Goal: Task Accomplishment & Management: Use online tool/utility

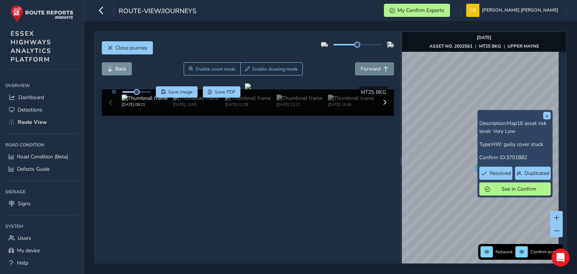
click at [367, 74] on button "Forward" at bounding box center [374, 68] width 39 height 13
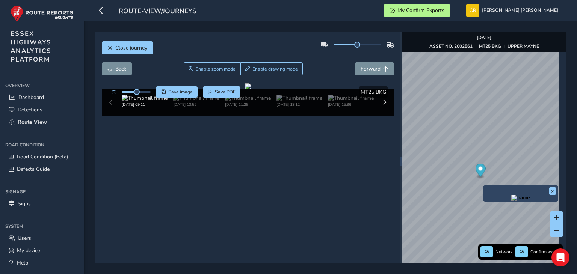
click at [511, 201] on img "Preview frame" at bounding box center [520, 198] width 19 height 6
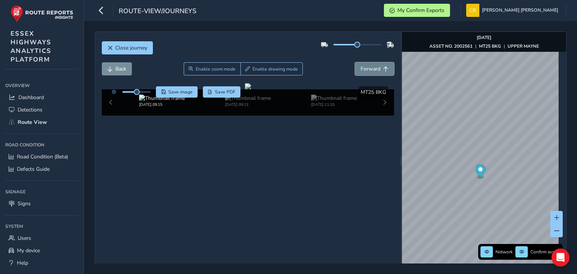
click at [356, 67] on button "Forward" at bounding box center [374, 68] width 39 height 13
click at [355, 62] on button "Forward" at bounding box center [374, 68] width 39 height 13
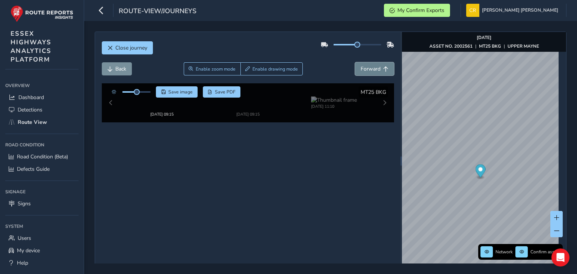
click at [355, 62] on button "Forward" at bounding box center [374, 68] width 39 height 13
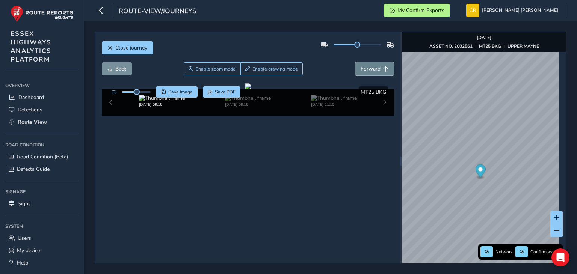
click at [355, 62] on button "Forward" at bounding box center [374, 68] width 39 height 13
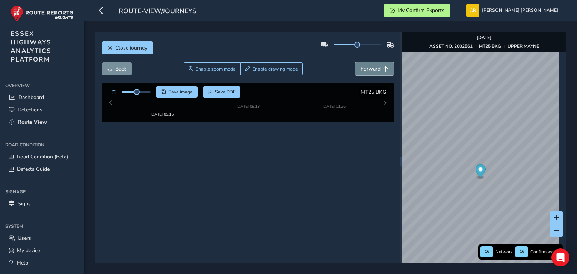
click at [355, 62] on button "Forward" at bounding box center [374, 68] width 39 height 13
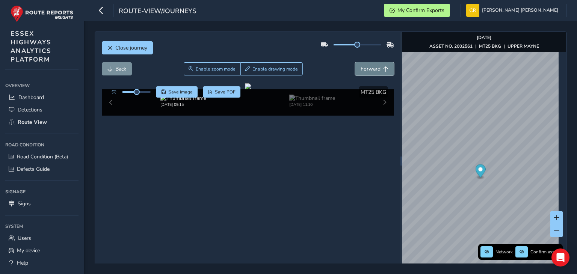
click at [355, 62] on button "Forward" at bounding box center [374, 68] width 39 height 13
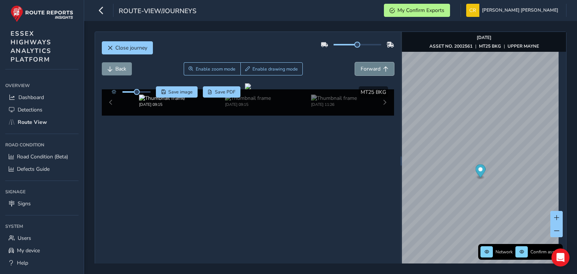
click at [355, 62] on button "Forward" at bounding box center [374, 68] width 39 height 13
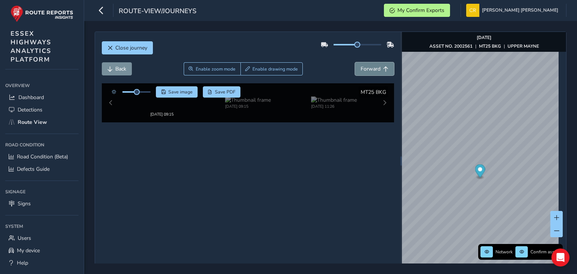
click at [355, 62] on button "Forward" at bounding box center [374, 68] width 39 height 13
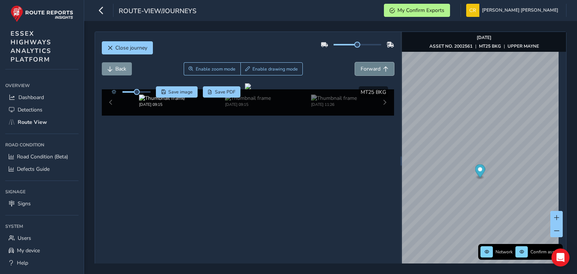
click at [355, 62] on button "Forward" at bounding box center [374, 68] width 39 height 13
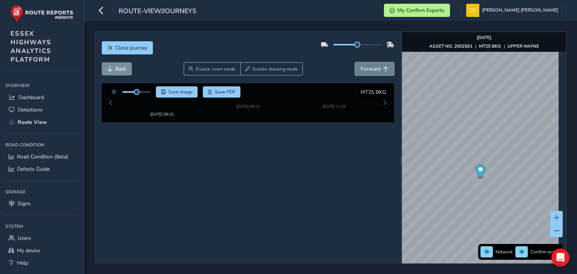
click at [355, 62] on button "Forward" at bounding box center [374, 68] width 39 height 13
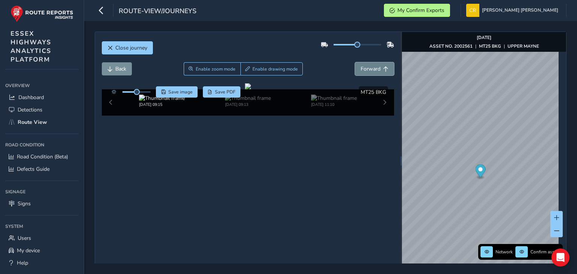
click at [355, 62] on button "Forward" at bounding box center [374, 68] width 39 height 13
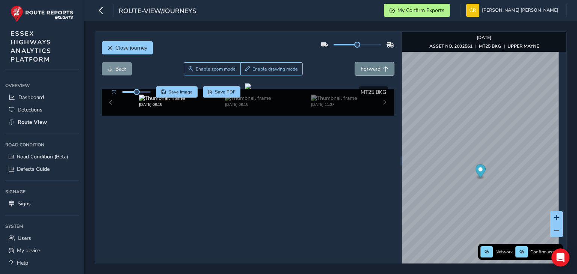
click at [355, 62] on button "Forward" at bounding box center [374, 68] width 39 height 13
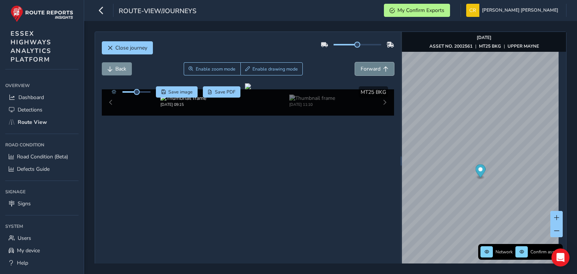
click at [355, 62] on button "Forward" at bounding box center [374, 68] width 39 height 13
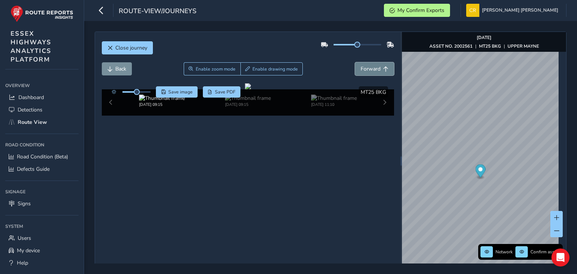
click at [355, 62] on button "Forward" at bounding box center [374, 68] width 39 height 13
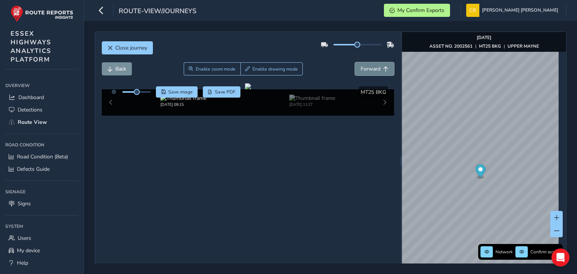
click at [355, 62] on button "Forward" at bounding box center [374, 68] width 39 height 13
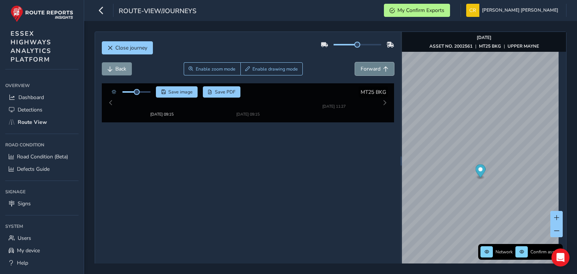
click at [355, 62] on button "Forward" at bounding box center [374, 68] width 39 height 13
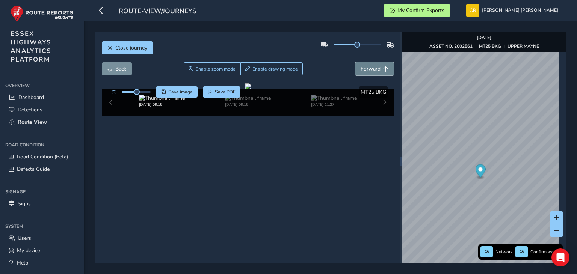
click at [355, 62] on button "Forward" at bounding box center [374, 68] width 39 height 13
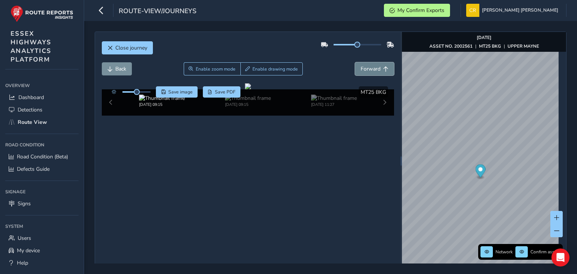
click at [355, 62] on button "Forward" at bounding box center [374, 68] width 39 height 13
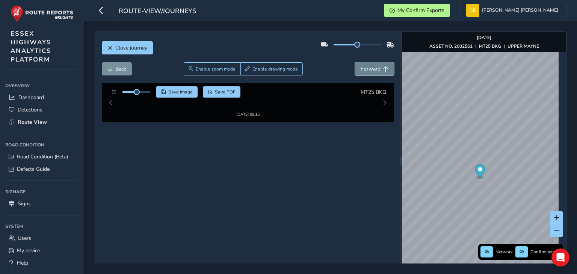
click at [355, 62] on button "Forward" at bounding box center [374, 68] width 39 height 13
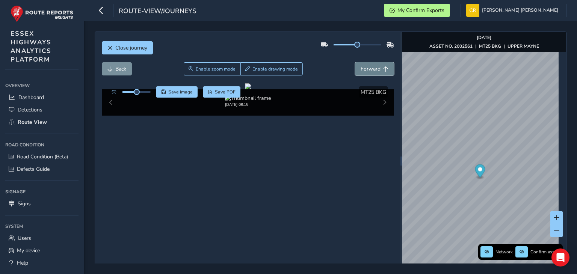
click at [355, 62] on button "Forward" at bounding box center [374, 68] width 39 height 13
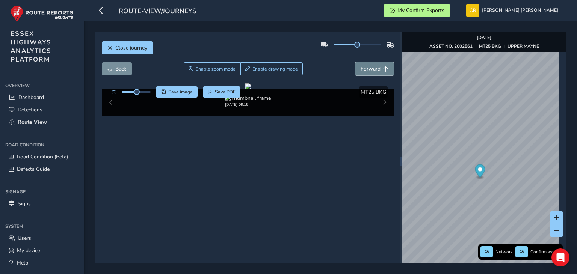
click at [355, 62] on button "Forward" at bounding box center [374, 68] width 39 height 13
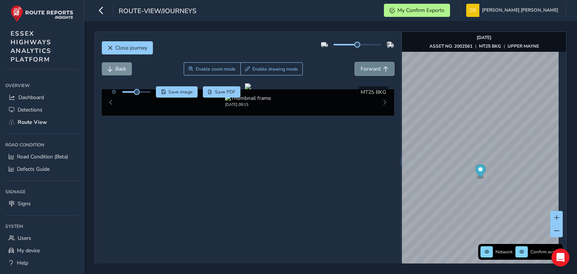
click at [355, 62] on button "Forward" at bounding box center [374, 68] width 39 height 13
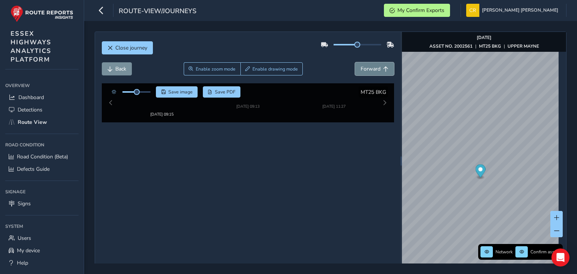
click at [355, 62] on button "Forward" at bounding box center [374, 68] width 39 height 13
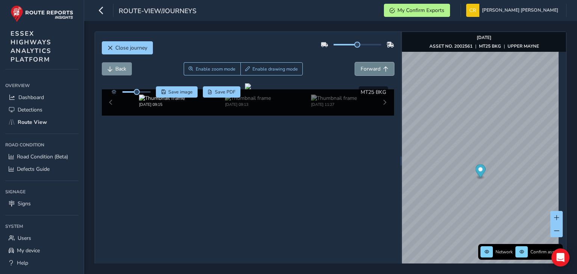
click at [355, 62] on button "Forward" at bounding box center [374, 68] width 39 height 13
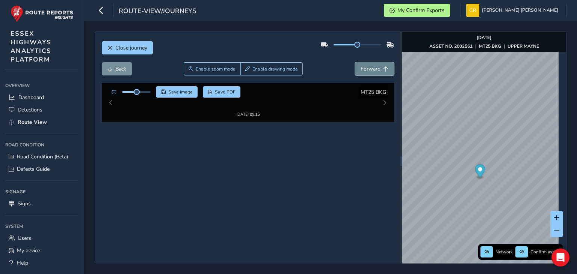
click at [355, 62] on button "Forward" at bounding box center [374, 68] width 39 height 13
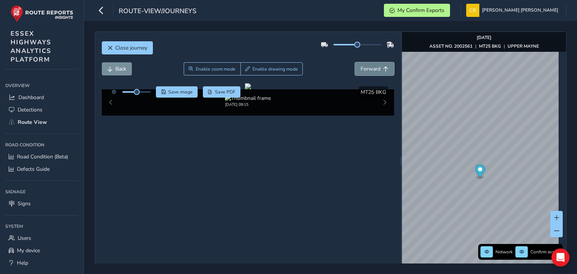
click at [355, 62] on button "Forward" at bounding box center [374, 68] width 39 height 13
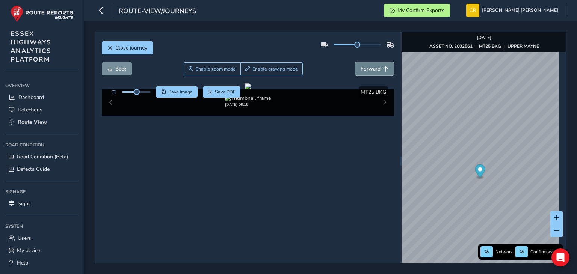
click at [355, 62] on button "Forward" at bounding box center [374, 68] width 39 height 13
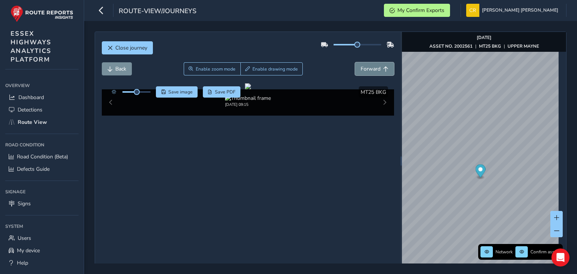
click at [355, 62] on button "Forward" at bounding box center [374, 68] width 39 height 13
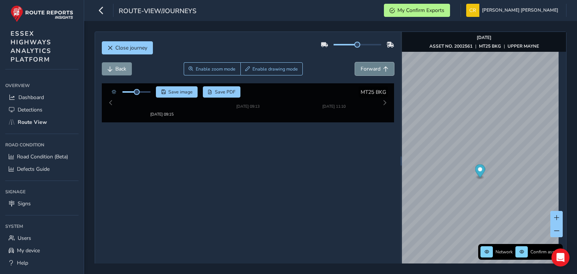
click at [355, 62] on button "Forward" at bounding box center [374, 68] width 39 height 13
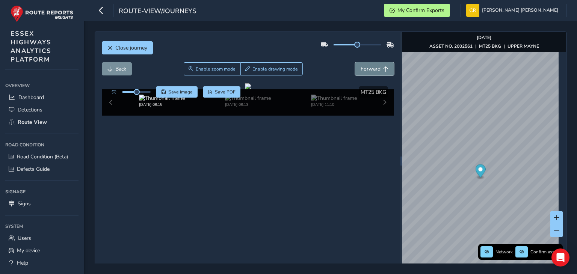
click at [355, 62] on button "Forward" at bounding box center [374, 68] width 39 height 13
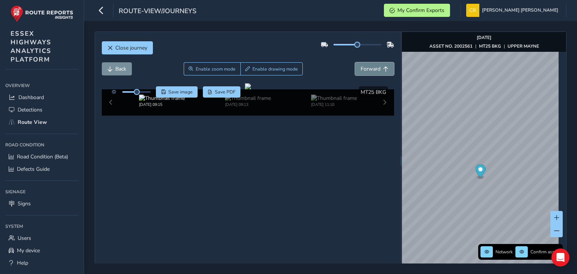
click at [355, 62] on button "Forward" at bounding box center [374, 68] width 39 height 13
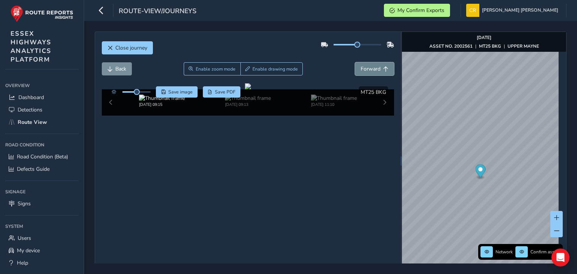
click at [355, 62] on button "Forward" at bounding box center [374, 68] width 39 height 13
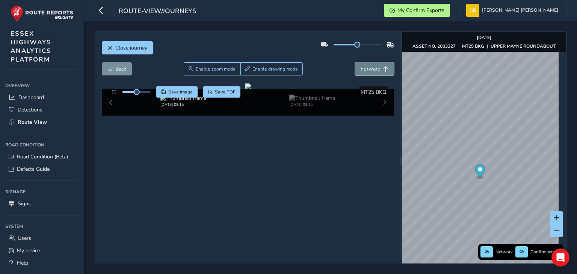
click at [355, 62] on button "Forward" at bounding box center [374, 68] width 39 height 13
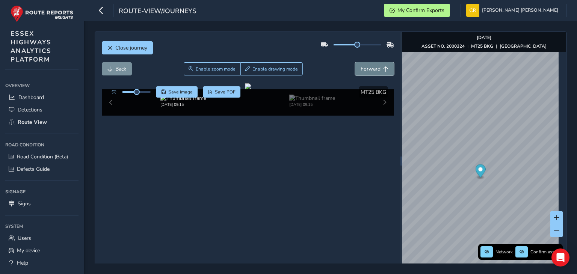
click at [355, 62] on button "Forward" at bounding box center [374, 68] width 39 height 13
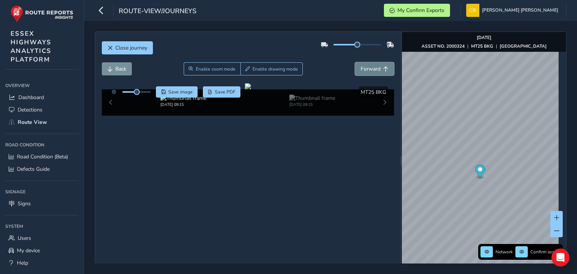
click at [355, 62] on button "Forward" at bounding box center [374, 68] width 39 height 13
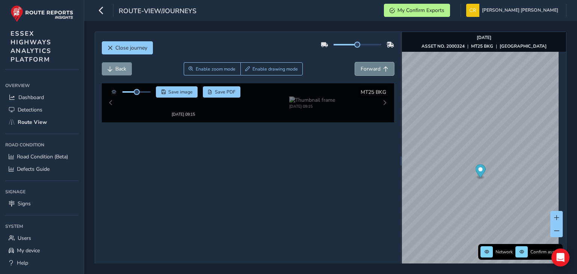
click at [355, 62] on button "Forward" at bounding box center [374, 68] width 39 height 13
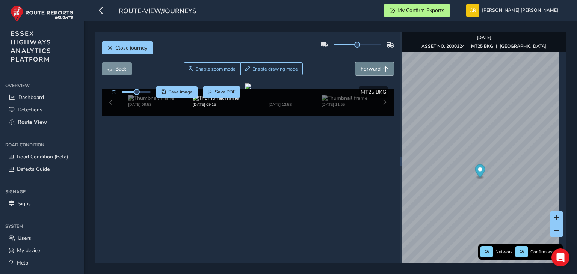
click at [355, 62] on button "Forward" at bounding box center [374, 68] width 39 height 13
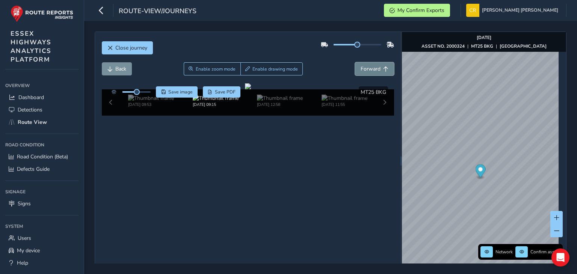
click at [355, 62] on button "Forward" at bounding box center [374, 68] width 39 height 13
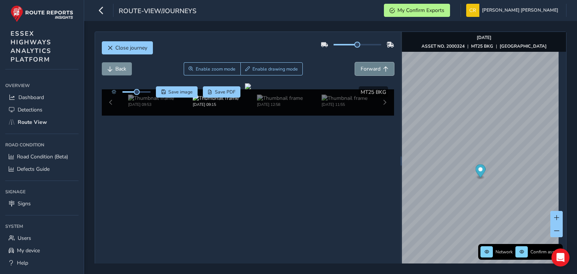
click at [355, 62] on button "Forward" at bounding box center [374, 68] width 39 height 13
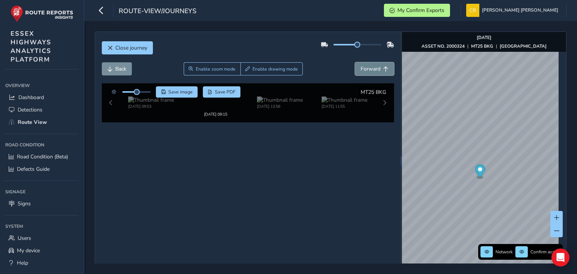
click at [355, 62] on button "Forward" at bounding box center [374, 68] width 39 height 13
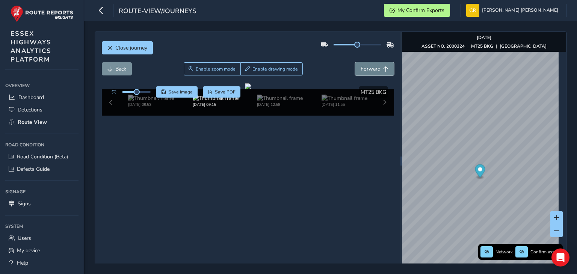
click at [355, 62] on button "Forward" at bounding box center [374, 68] width 39 height 13
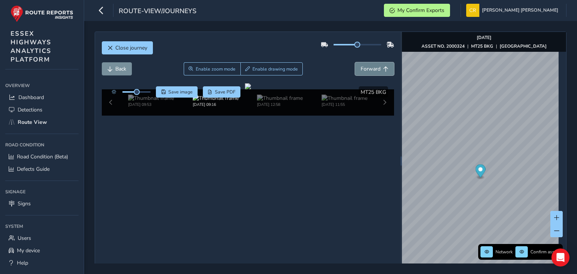
click at [355, 62] on button "Forward" at bounding box center [374, 68] width 39 height 13
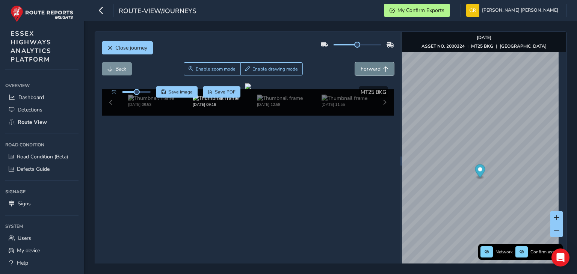
click at [355, 62] on button "Forward" at bounding box center [374, 68] width 39 height 13
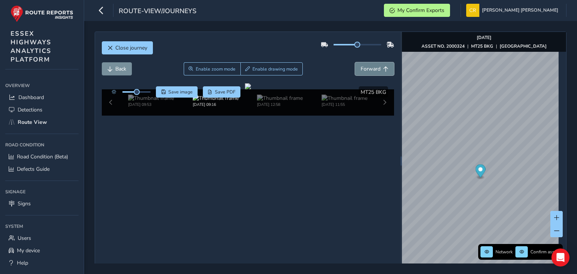
click at [355, 62] on button "Forward" at bounding box center [374, 68] width 39 height 13
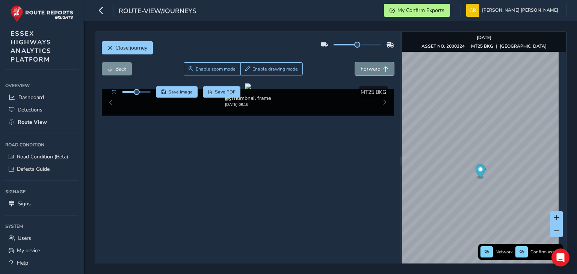
click at [355, 62] on button "Forward" at bounding box center [374, 68] width 39 height 13
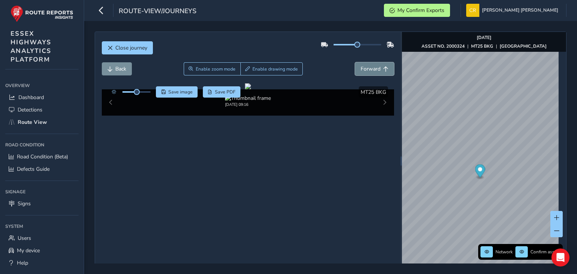
click at [355, 62] on button "Forward" at bounding box center [374, 68] width 39 height 13
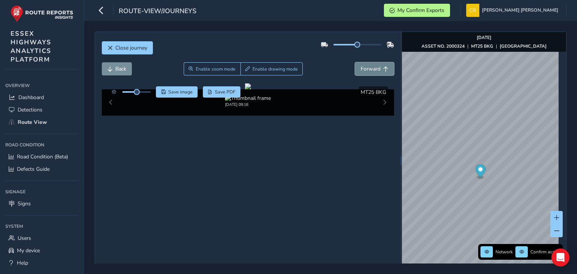
click at [355, 62] on button "Forward" at bounding box center [374, 68] width 39 height 13
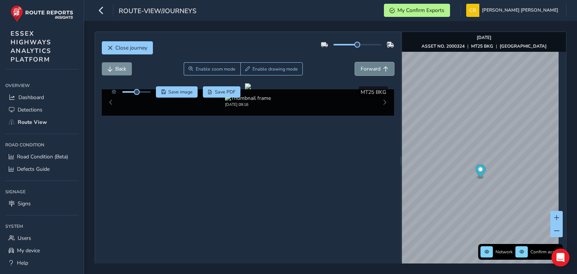
click at [355, 62] on button "Forward" at bounding box center [374, 68] width 39 height 13
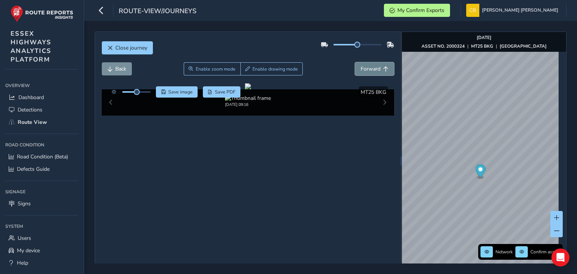
click at [355, 62] on button "Forward" at bounding box center [374, 68] width 39 height 13
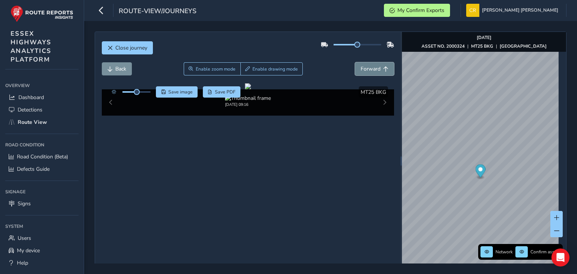
click at [355, 62] on button "Forward" at bounding box center [374, 68] width 39 height 13
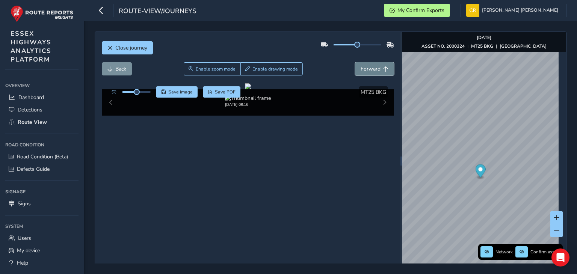
click at [355, 62] on button "Forward" at bounding box center [374, 68] width 39 height 13
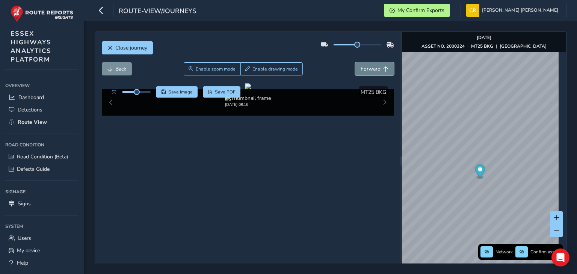
click at [355, 62] on button "Forward" at bounding box center [374, 68] width 39 height 13
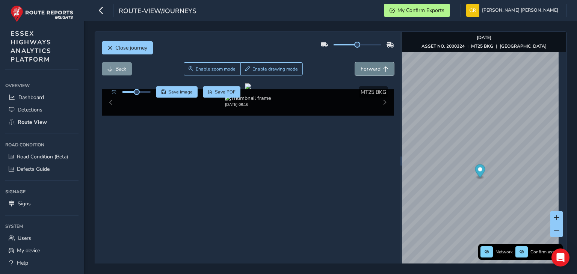
click at [355, 62] on button "Forward" at bounding box center [374, 68] width 39 height 13
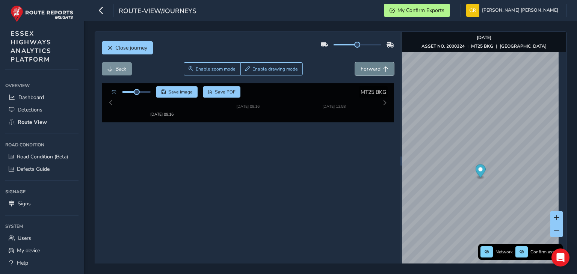
click at [355, 62] on button "Forward" at bounding box center [374, 68] width 39 height 13
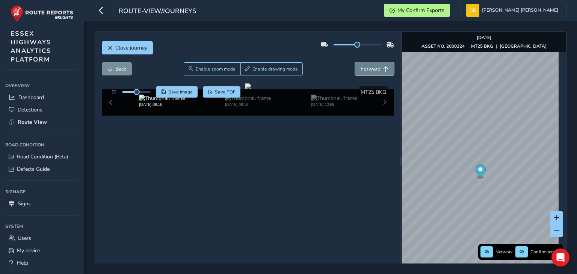
click at [355, 62] on button "Forward" at bounding box center [374, 68] width 39 height 13
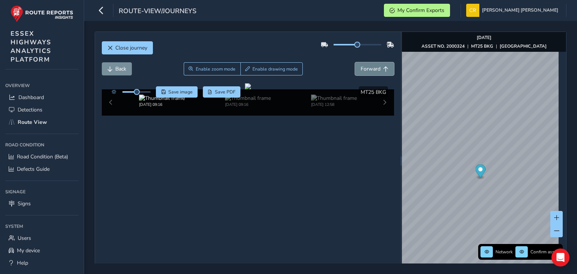
click at [355, 62] on button "Forward" at bounding box center [374, 68] width 39 height 13
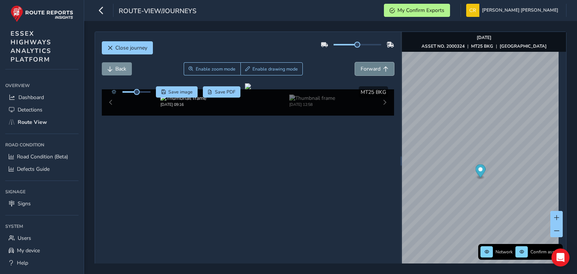
click at [355, 62] on button "Forward" at bounding box center [374, 68] width 39 height 13
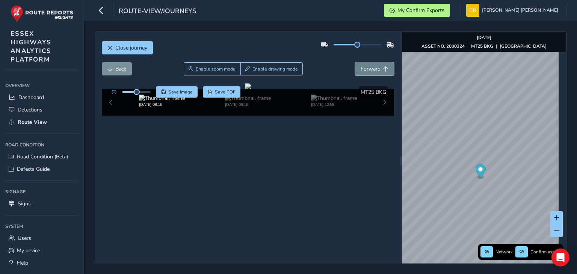
click at [355, 62] on button "Forward" at bounding box center [374, 68] width 39 height 13
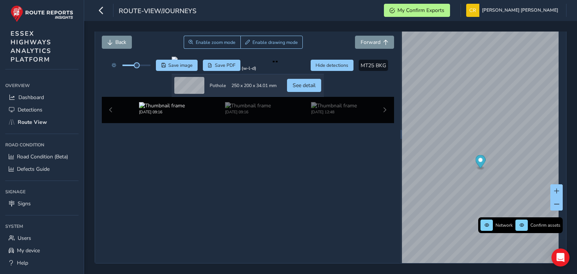
scroll to position [44, 0]
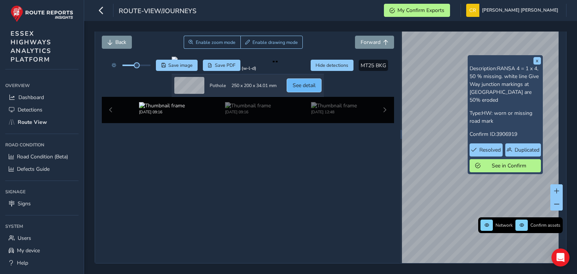
click at [316, 89] on span "See detail" at bounding box center [304, 85] width 23 height 7
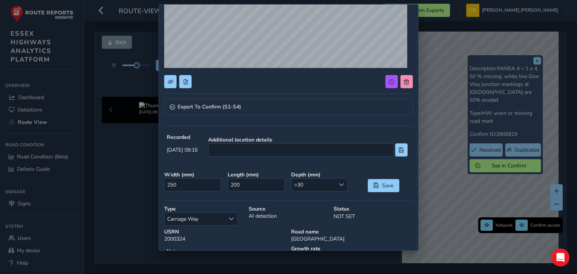
scroll to position [117, 0]
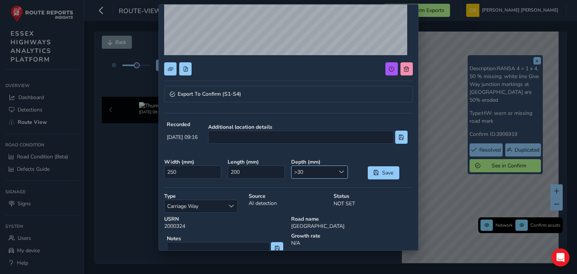
click at [300, 175] on span ">30" at bounding box center [314, 172] width 44 height 12
click at [302, 249] on li ">50" at bounding box center [316, 249] width 55 height 12
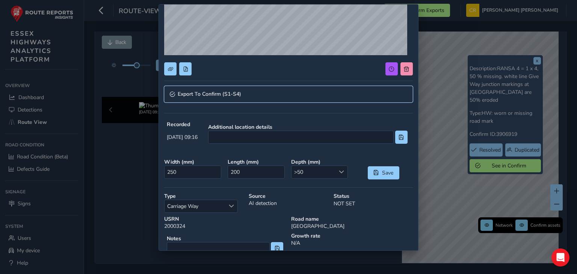
click at [215, 93] on span "Export To Confirm (S1-S4)" at bounding box center [209, 94] width 63 height 5
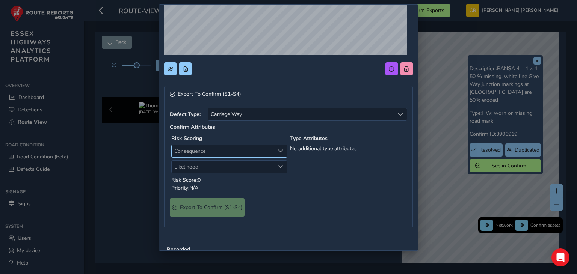
click at [196, 150] on span "Consequence" at bounding box center [223, 151] width 103 height 12
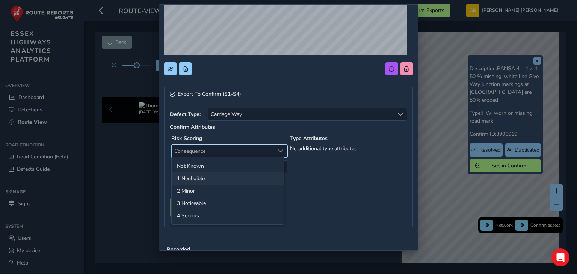
click at [192, 176] on li "1 Negligible" at bounding box center [228, 178] width 112 height 12
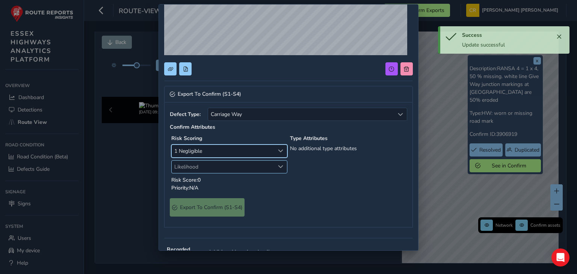
click at [214, 161] on span "Likelihood" at bounding box center [223, 167] width 103 height 12
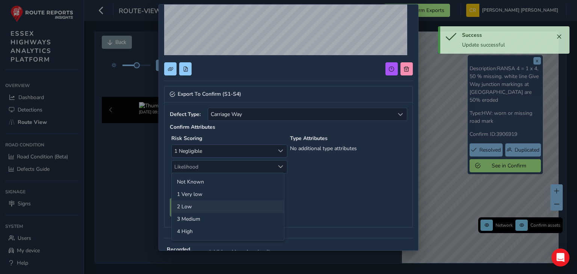
click at [183, 204] on li "2 Low" at bounding box center [228, 207] width 112 height 12
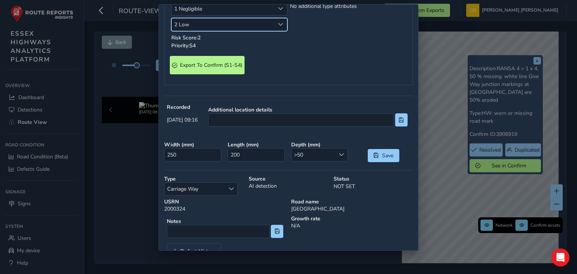
scroll to position [258, 0]
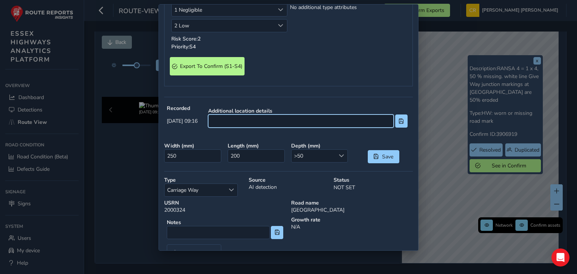
click at [249, 124] on input at bounding box center [301, 121] width 186 height 13
type input "cw eroded"
drag, startPoint x: 254, startPoint y: 120, endPoint x: 212, endPoint y: 121, distance: 42.1
click at [212, 121] on div "Recorded [DATE] 09:16 Additional location details cw eroded" at bounding box center [288, 117] width 248 height 31
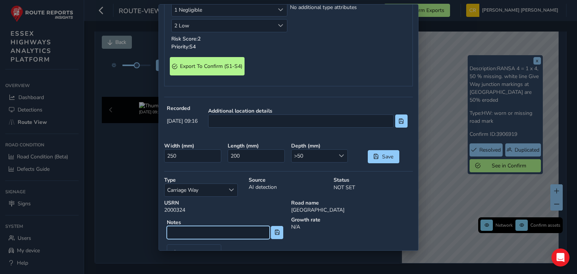
click at [195, 236] on input at bounding box center [218, 232] width 103 height 13
type input "cw eroded"
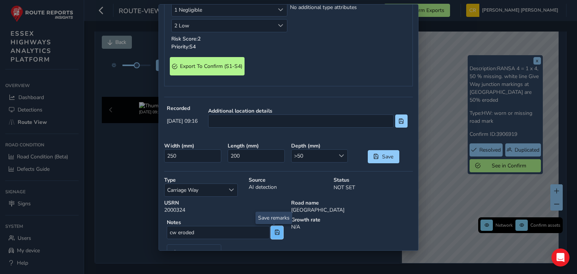
click at [275, 237] on button at bounding box center [277, 232] width 12 height 13
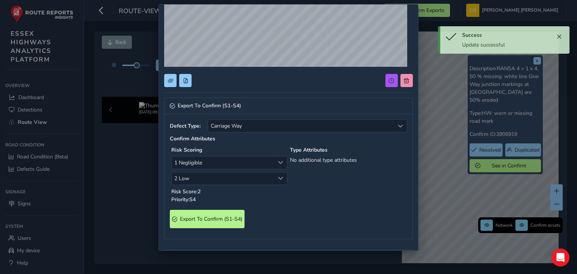
scroll to position [106, 0]
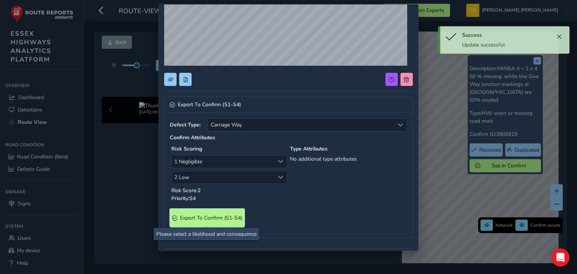
click at [209, 222] on S4\) "Export To Confirm (S1-S4)" at bounding box center [207, 218] width 75 height 18
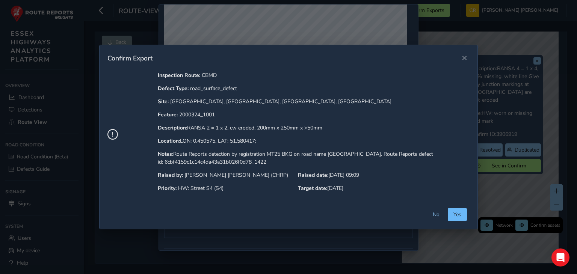
click at [463, 211] on button "Yes" at bounding box center [457, 214] width 19 height 13
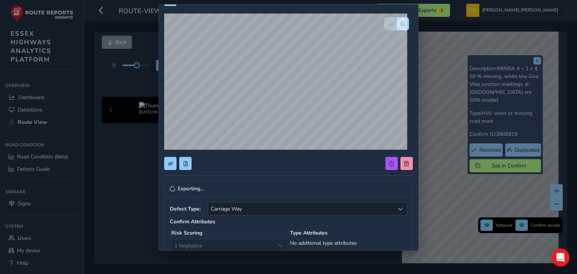
scroll to position [0, 0]
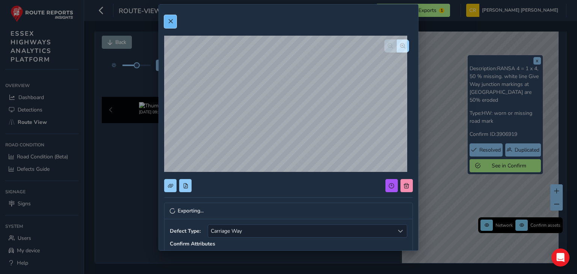
click at [172, 18] on button at bounding box center [170, 21] width 12 height 13
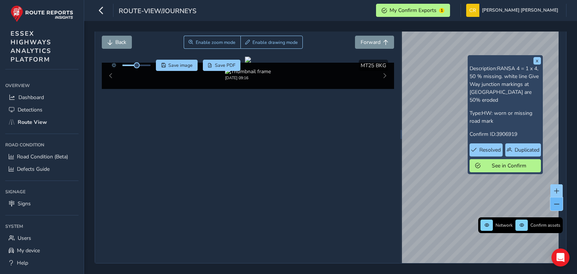
scroll to position [29, 0]
click at [550, 199] on button at bounding box center [556, 204] width 12 height 13
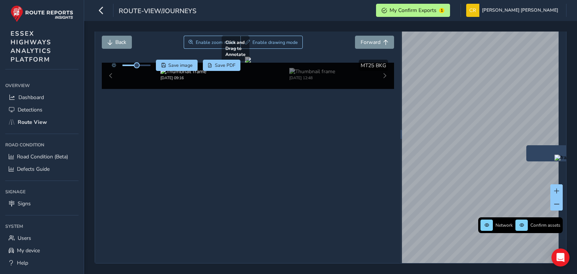
drag, startPoint x: 489, startPoint y: 173, endPoint x: 372, endPoint y: 204, distance: 120.8
click at [372, 204] on div "Close journey Back Enable zoom mode Enable drawing mode Forward Click and Drag …" at bounding box center [331, 134] width 472 height 259
click at [397, 204] on div "Close journey Back Enable zoom mode Enable drawing mode Forward Click and Drag …" at bounding box center [331, 134] width 472 height 259
click at [397, 212] on div "Close journey Back Enable zoom mode Enable drawing mode Forward Click and Drag …" at bounding box center [331, 134] width 472 height 259
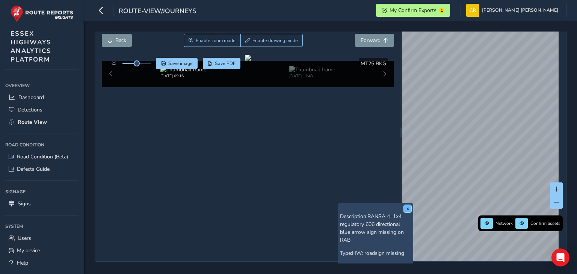
click at [409, 208] on button "x" at bounding box center [408, 209] width 8 height 8
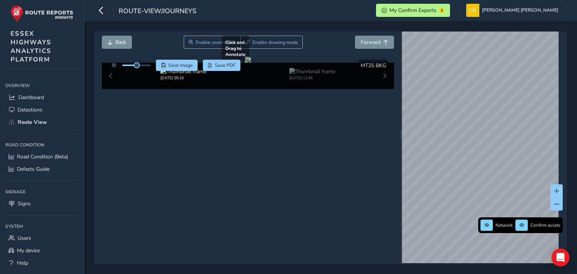
click at [349, 199] on div "Close journey Back Enable zoom mode Enable drawing mode Forward Click and Drag …" at bounding box center [331, 134] width 472 height 259
click at [396, 219] on div "Close journey Back Enable zoom mode Enable drawing mode Forward Click and Drag …" at bounding box center [331, 134] width 472 height 259
click at [459, 274] on html "route-view/journeys My Confirm Exports 1 [PERSON_NAME] [PERSON_NAME] Colour Sch…" at bounding box center [288, 137] width 577 height 274
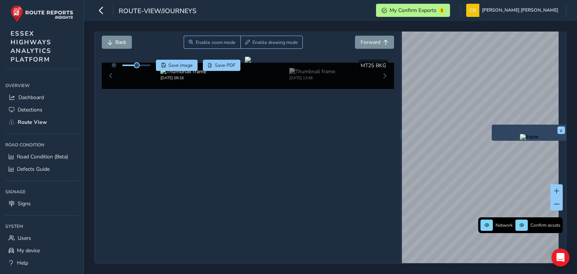
click at [520, 140] on img "Preview frame" at bounding box center [529, 137] width 19 height 6
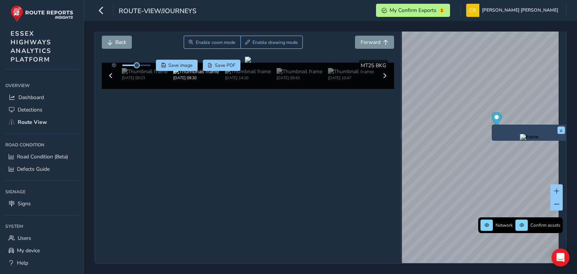
click at [494, 134] on button "Preview frame" at bounding box center [529, 136] width 71 height 5
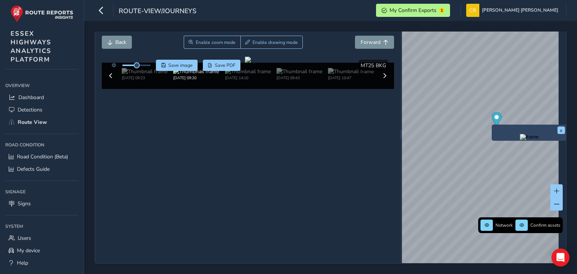
click at [494, 134] on button "Preview frame" at bounding box center [529, 136] width 71 height 5
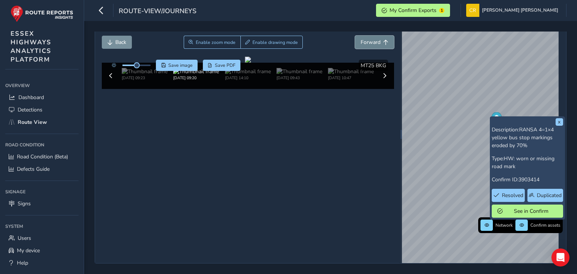
click at [368, 42] on span "Forward" at bounding box center [371, 42] width 20 height 7
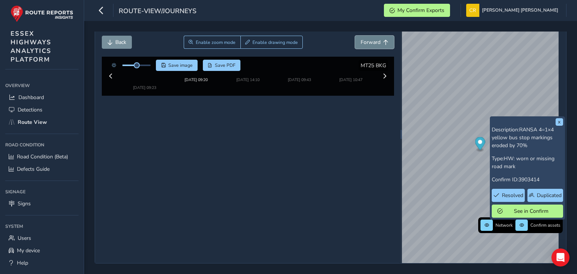
click at [355, 36] on button "Forward" at bounding box center [374, 42] width 39 height 13
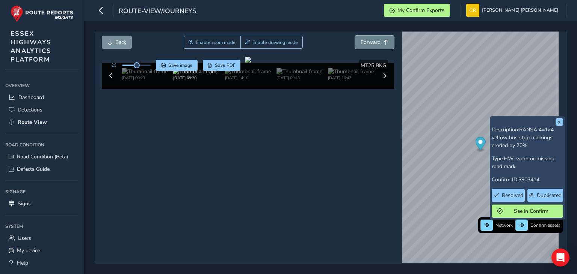
scroll to position [29, 4]
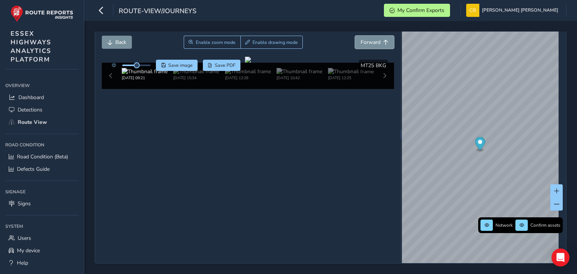
scroll to position [26, 0]
click at [373, 39] on span "Forward" at bounding box center [371, 42] width 20 height 7
drag, startPoint x: 373, startPoint y: 39, endPoint x: 364, endPoint y: 44, distance: 10.1
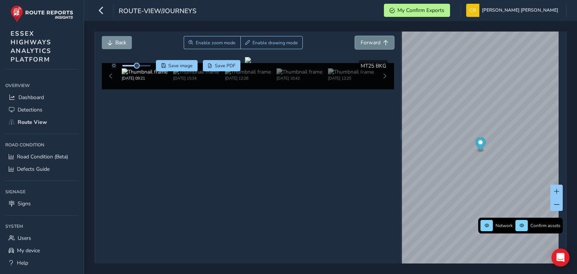
click at [364, 44] on span "Forward" at bounding box center [371, 42] width 20 height 7
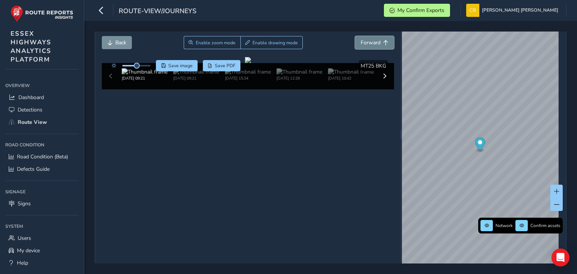
click at [364, 44] on span "Forward" at bounding box center [371, 42] width 20 height 7
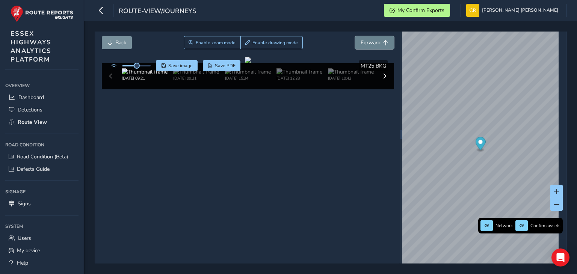
click at [364, 44] on span "Forward" at bounding box center [371, 42] width 20 height 7
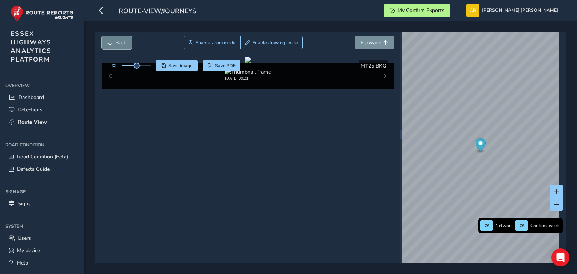
click at [109, 41] on span "Back" at bounding box center [109, 42] width 5 height 5
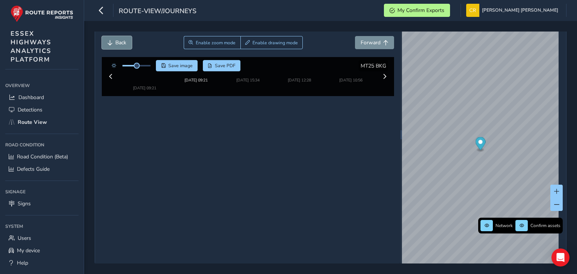
scroll to position [26, 0]
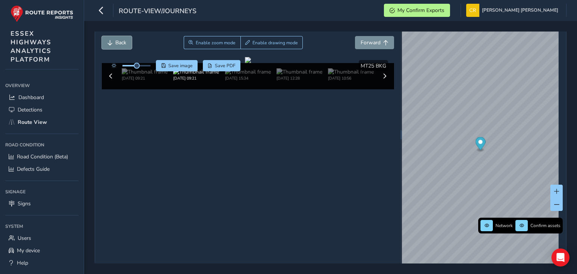
click at [109, 41] on span "Back" at bounding box center [109, 42] width 5 height 5
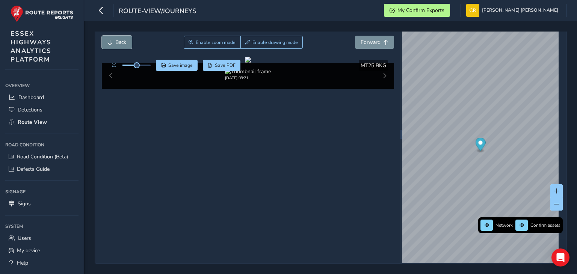
scroll to position [26, 0]
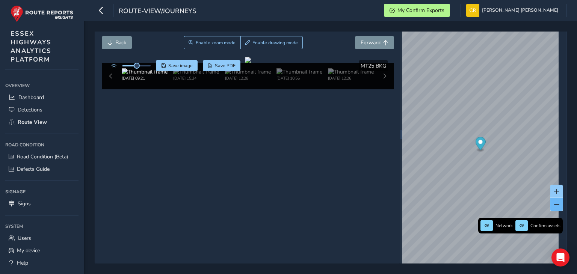
click at [554, 203] on span at bounding box center [556, 204] width 5 height 5
click at [496, 144] on img "Preview frame" at bounding box center [505, 141] width 19 height 6
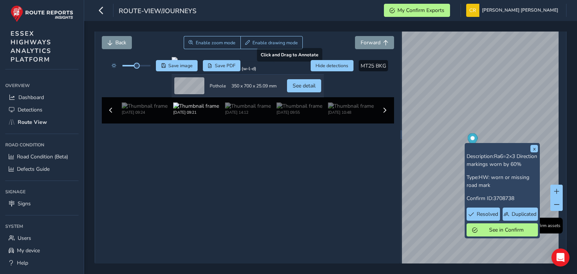
click at [200, 63] on div at bounding box center [248, 60] width 152 height 6
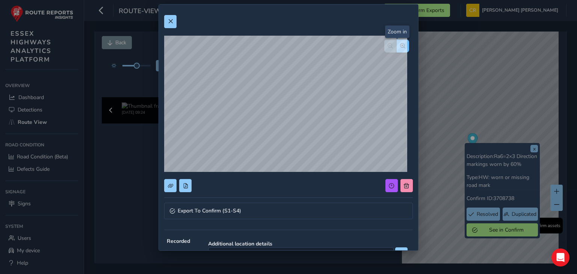
click at [400, 45] on span "button" at bounding box center [402, 45] width 5 height 5
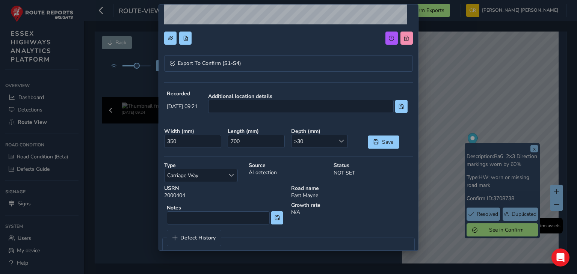
scroll to position [159, 0]
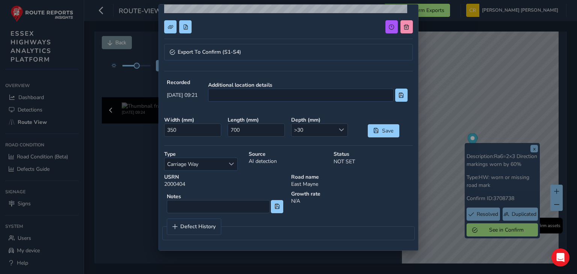
click at [488, 139] on div "Export To Confirm (S1-S4) Recorded [DATE] 09:21 Additional location details Wid…" at bounding box center [288, 137] width 577 height 274
click at [311, 133] on span ">30" at bounding box center [314, 130] width 44 height 12
click at [300, 205] on li ">50" at bounding box center [316, 207] width 55 height 12
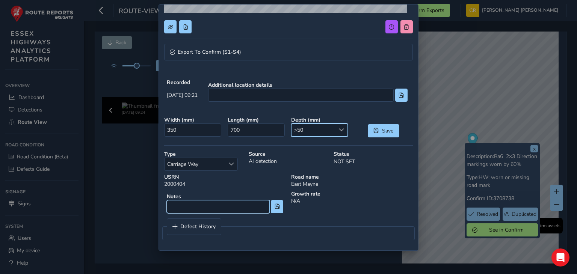
click at [194, 211] on input at bounding box center [218, 206] width 103 height 13
type input "cw eroded"
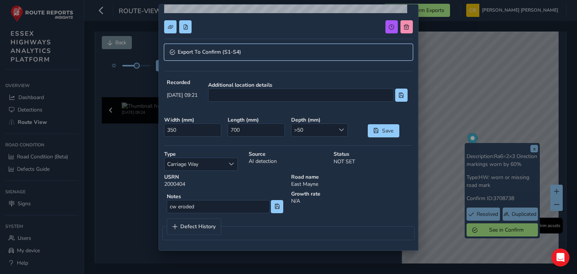
click at [233, 50] on span "Export To Confirm (S1-S4)" at bounding box center [209, 52] width 63 height 5
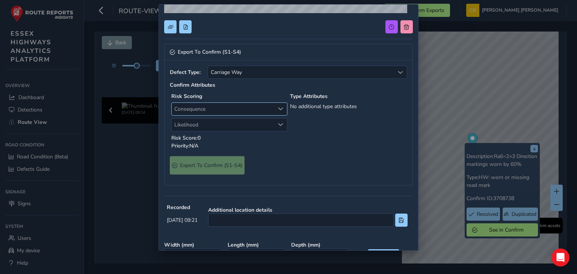
click at [210, 106] on span "Consequence" at bounding box center [223, 109] width 103 height 12
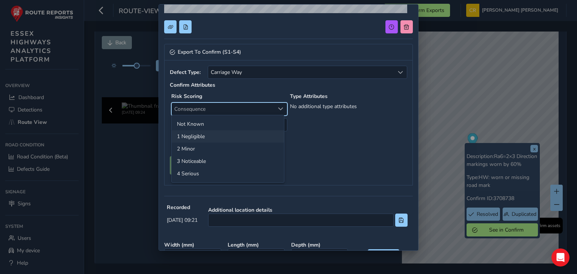
click at [197, 134] on li "1 Negligible" at bounding box center [228, 136] width 112 height 12
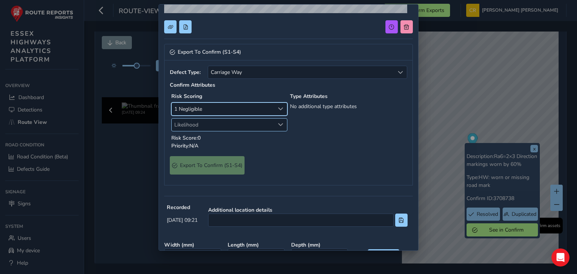
click at [229, 126] on span "Likelihood" at bounding box center [223, 125] width 103 height 12
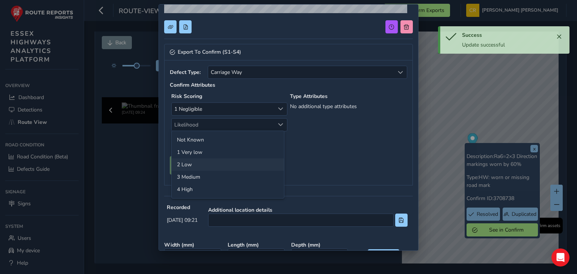
click at [191, 165] on li "2 Low" at bounding box center [228, 165] width 112 height 12
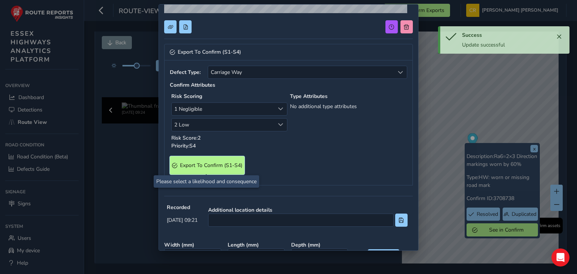
click at [216, 172] on S4\) "Export To Confirm (S1-S4)" at bounding box center [207, 165] width 75 height 18
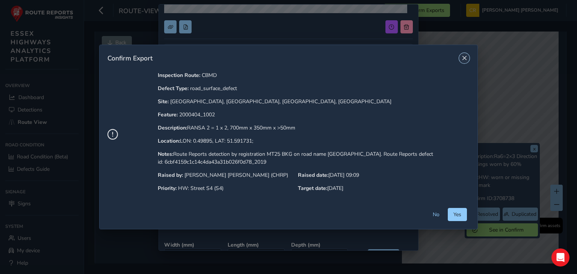
click at [468, 59] on button "Close" at bounding box center [464, 58] width 11 height 11
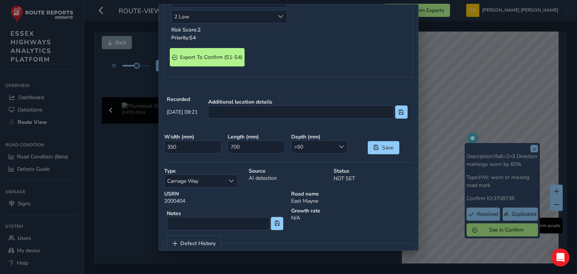
scroll to position [284, 0]
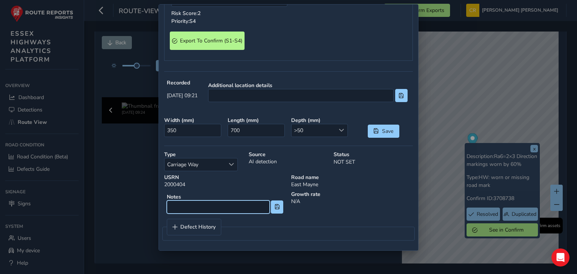
click at [216, 201] on input at bounding box center [218, 207] width 103 height 13
type input "cw eroded"
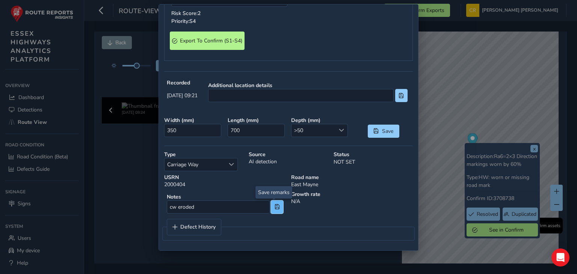
click at [275, 205] on span at bounding box center [277, 206] width 5 height 5
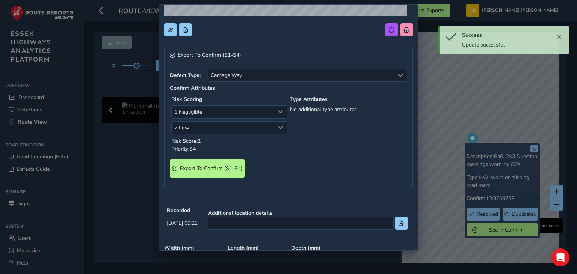
scroll to position [135, 0]
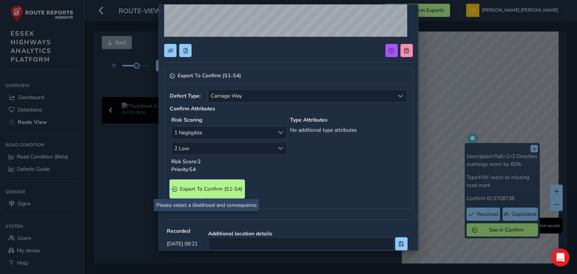
click at [214, 189] on span "Export To Confirm (S1-S4)" at bounding box center [211, 189] width 62 height 7
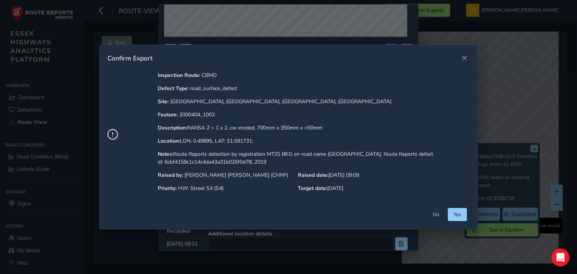
click at [460, 221] on div "No Yes" at bounding box center [289, 218] width 378 height 21
click at [458, 214] on span "Yes" at bounding box center [457, 214] width 8 height 7
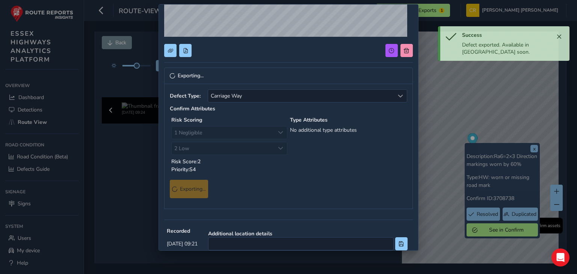
scroll to position [0, 0]
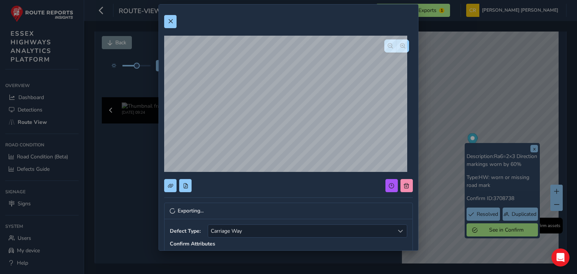
click at [178, 10] on div "Exporting... Defect Type: Carriage Way Carriage Way Confirm Attributes Risk Sco…" at bounding box center [288, 270] width 248 height 520
click at [172, 19] on span at bounding box center [170, 21] width 5 height 5
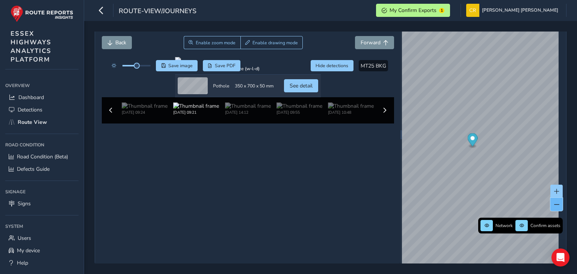
click at [550, 205] on button at bounding box center [556, 204] width 12 height 13
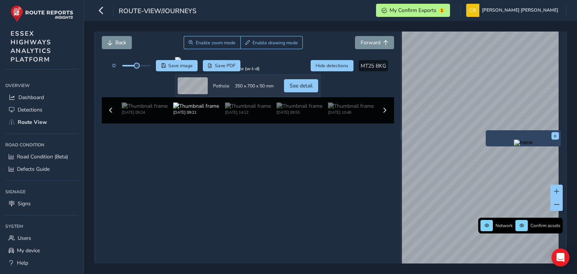
click at [486, 133] on div "x" at bounding box center [523, 138] width 75 height 16
click at [514, 146] on img "Preview frame" at bounding box center [523, 143] width 19 height 6
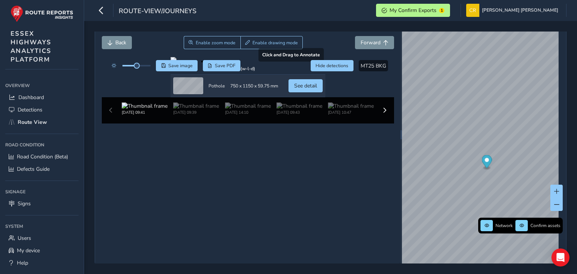
drag, startPoint x: 365, startPoint y: 243, endPoint x: 326, endPoint y: 218, distance: 46.5
click at [325, 63] on div at bounding box center [248, 60] width 155 height 6
click at [317, 89] on span "See detail" at bounding box center [305, 85] width 23 height 7
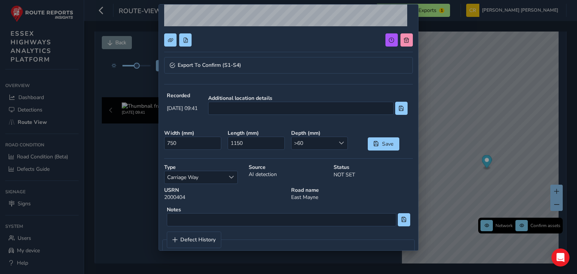
scroll to position [151, 0]
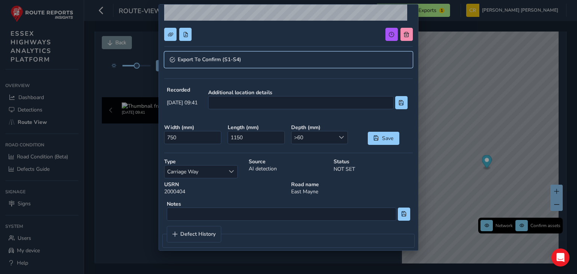
click at [219, 61] on span "Export To Confirm (S1-S4)" at bounding box center [209, 59] width 63 height 5
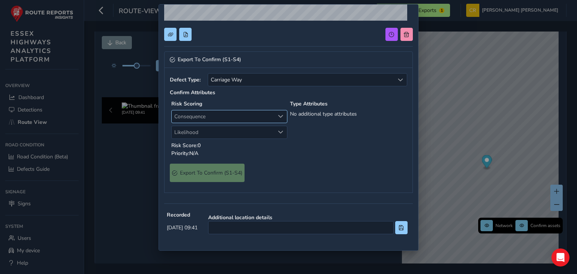
click at [207, 112] on span "Consequence" at bounding box center [223, 116] width 103 height 12
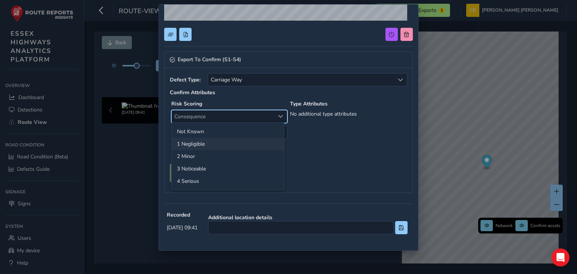
click at [191, 141] on li "1 Negligible" at bounding box center [228, 144] width 112 height 12
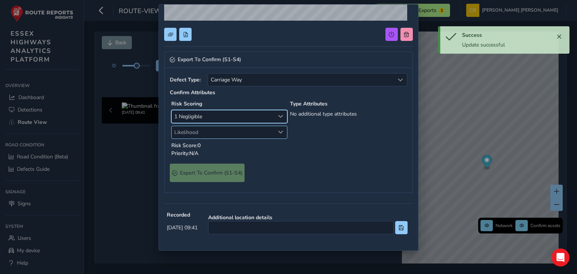
click at [209, 133] on span "Likelihood" at bounding box center [223, 132] width 103 height 12
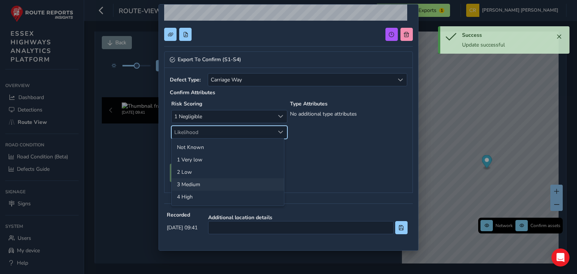
click at [195, 181] on li "3 Medium" at bounding box center [228, 184] width 112 height 12
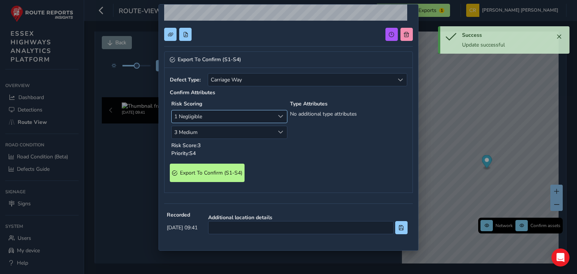
click at [261, 113] on span "1 Negligible" at bounding box center [223, 116] width 103 height 12
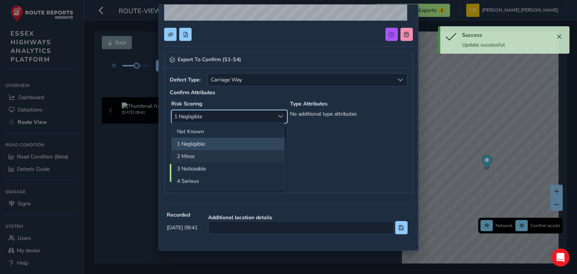
click at [206, 158] on li "2 Minor" at bounding box center [228, 156] width 112 height 12
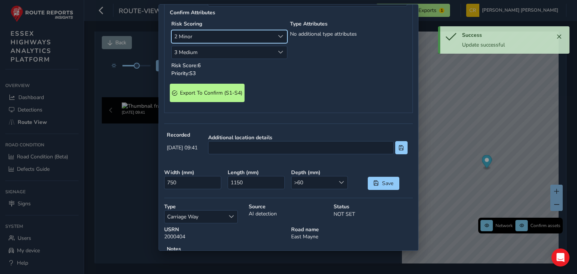
scroll to position [284, 0]
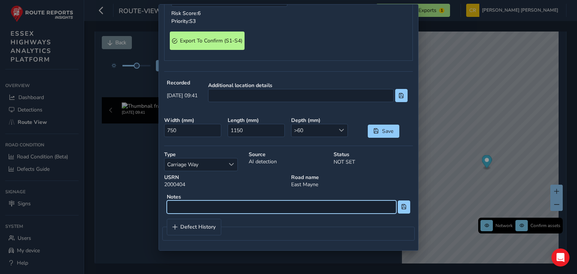
click at [195, 205] on input at bounding box center [282, 207] width 230 height 13
type input "cw eroded"
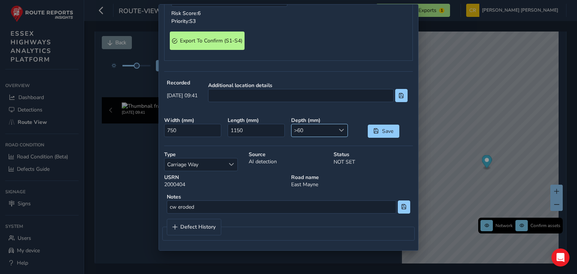
click at [339, 129] on span at bounding box center [341, 130] width 5 height 5
click at [306, 194] on li ">50" at bounding box center [316, 193] width 55 height 12
click at [344, 214] on div "Notes" at bounding box center [288, 204] width 248 height 26
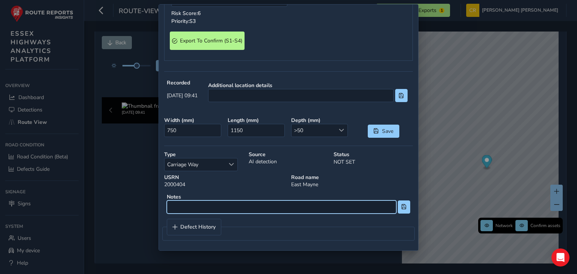
click at [336, 208] on input at bounding box center [282, 207] width 230 height 13
type input "cw eroded"
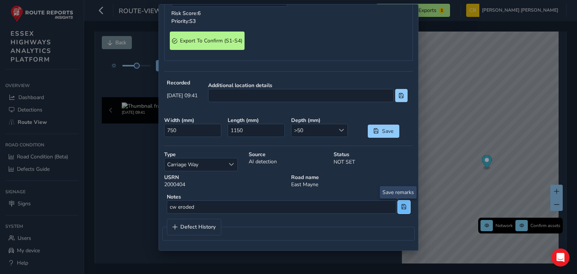
click at [398, 209] on button at bounding box center [404, 207] width 12 height 13
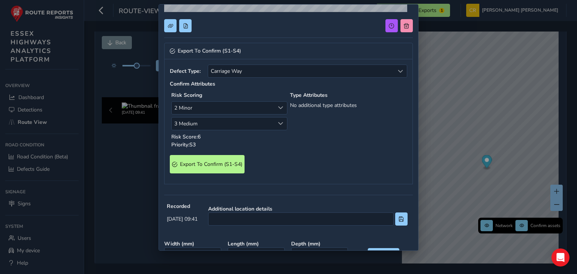
scroll to position [158, 0]
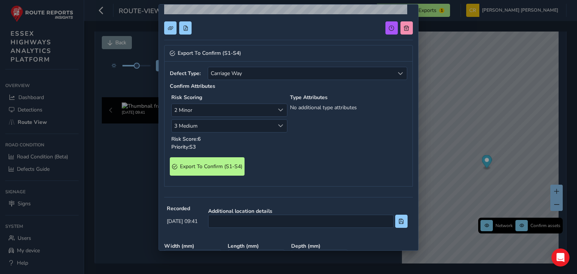
click at [198, 175] on div "Defect Type: Carriage Way Carriage Way Confirm Attributes Risk Scoring 2 Minor …" at bounding box center [288, 124] width 248 height 125
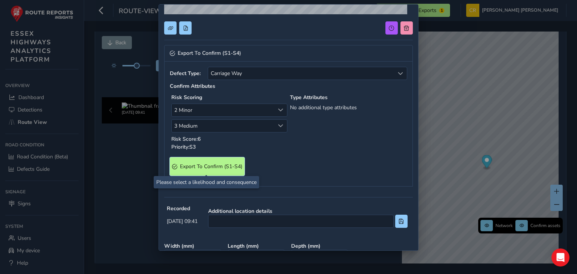
click at [201, 173] on S4\) "Export To Confirm (S1-S4)" at bounding box center [207, 166] width 75 height 18
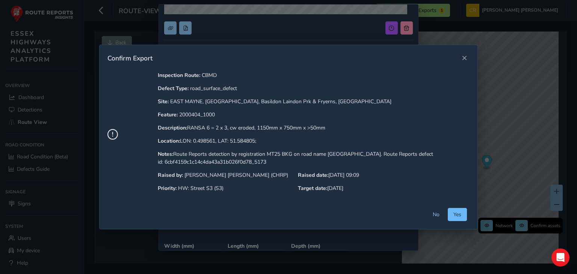
click at [459, 214] on span "Yes" at bounding box center [457, 214] width 8 height 7
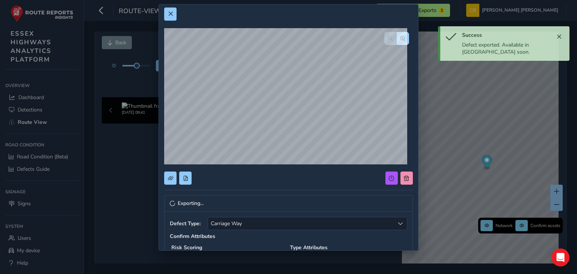
scroll to position [0, 0]
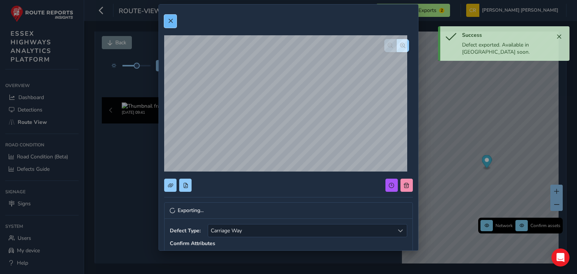
click at [174, 17] on button at bounding box center [170, 21] width 12 height 13
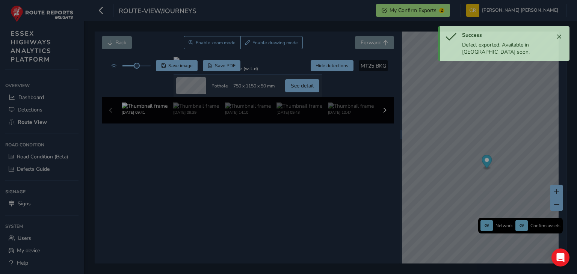
scroll to position [0, 0]
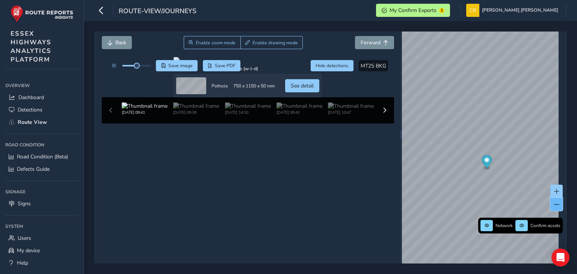
click at [552, 210] on button at bounding box center [556, 204] width 12 height 13
click at [554, 203] on span at bounding box center [556, 204] width 5 height 5
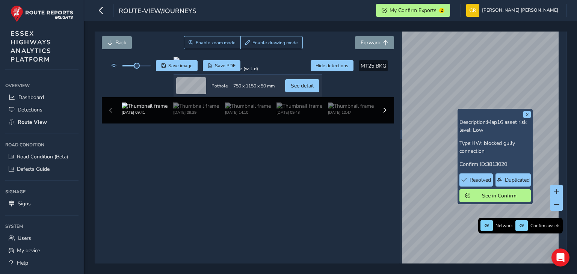
click at [502, 227] on div "x Description: Map16 asset risk level: Low Type: HW: blocked gully connection C…" at bounding box center [484, 135] width 164 height 258
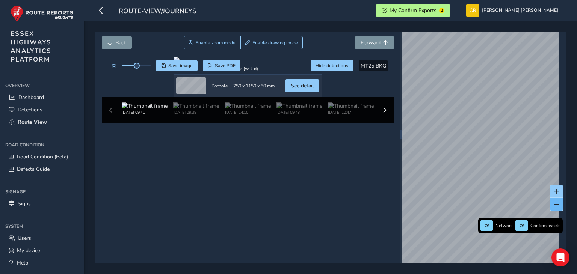
click at [553, 204] on button at bounding box center [556, 204] width 12 height 13
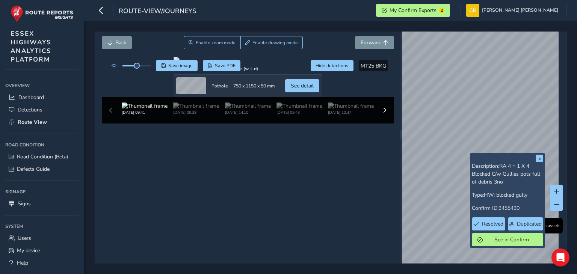
click at [480, 170] on p "Description: RA 4 = 1 X 4 Blocked C/w Gullies pots full of debris 3no" at bounding box center [507, 174] width 71 height 24
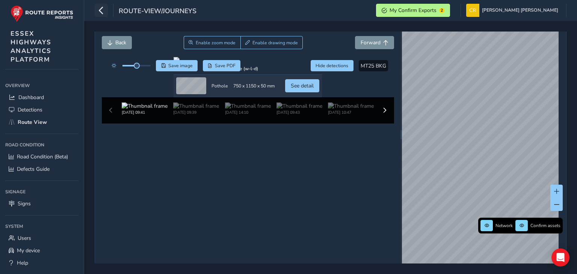
click at [103, 14] on icon "button" at bounding box center [101, 10] width 8 height 13
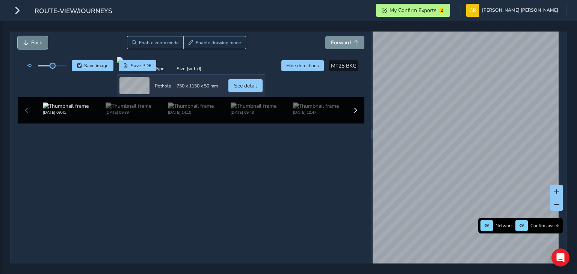
click at [45, 42] on button "Back" at bounding box center [33, 42] width 30 height 13
click at [23, 37] on button "Back" at bounding box center [33, 42] width 30 height 13
click at [21, 11] on button "button" at bounding box center [17, 10] width 13 height 13
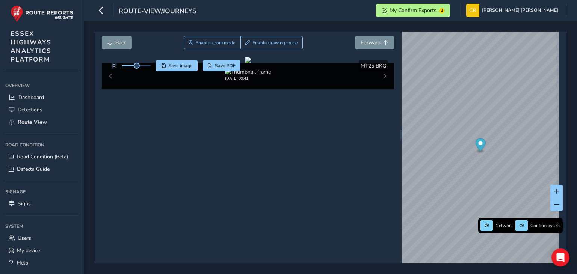
click at [36, 128] on ul "Overview Overview Dashboard Detections Route View Road Condition Road Condition…" at bounding box center [41, 174] width 73 height 189
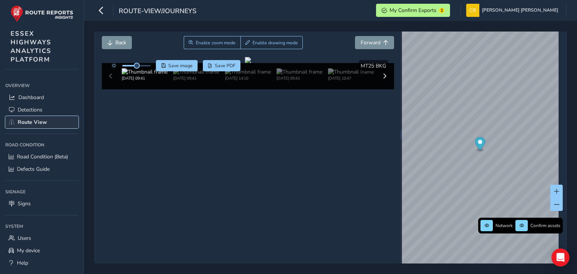
click at [42, 125] on link "Route View" at bounding box center [41, 122] width 73 height 12
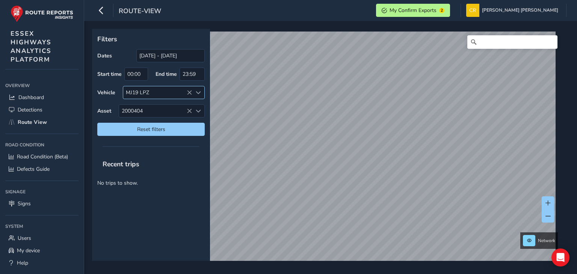
click at [187, 91] on icon at bounding box center [189, 92] width 5 height 5
click at [189, 107] on span "2000404" at bounding box center [155, 111] width 73 height 12
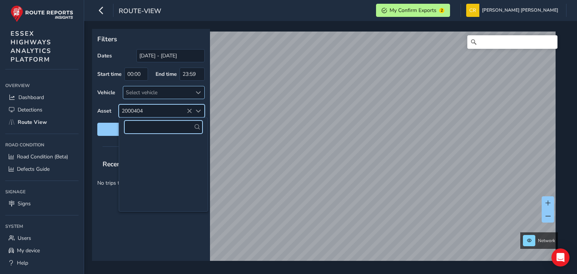
scroll to position [141606, 0]
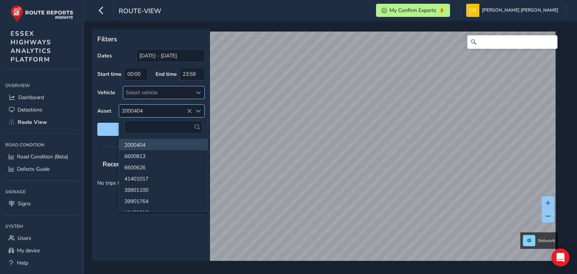
click at [190, 112] on icon at bounding box center [189, 111] width 5 height 5
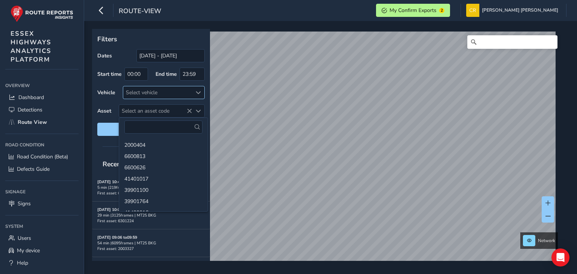
click at [168, 87] on div "Select vehicle" at bounding box center [157, 92] width 69 height 12
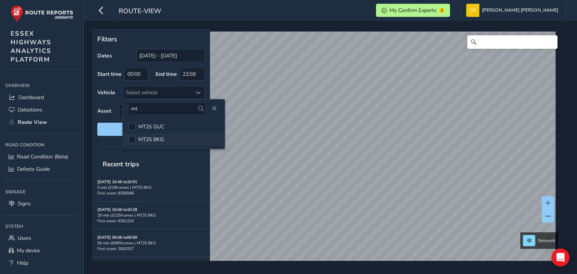
type input "mt"
click at [156, 137] on span "MT25 BKG" at bounding box center [151, 139] width 26 height 7
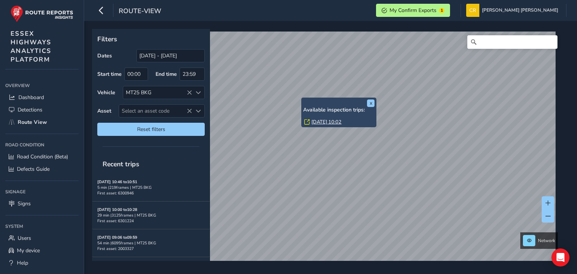
click at [317, 121] on link "[DATE] 10:02" at bounding box center [326, 122] width 30 height 7
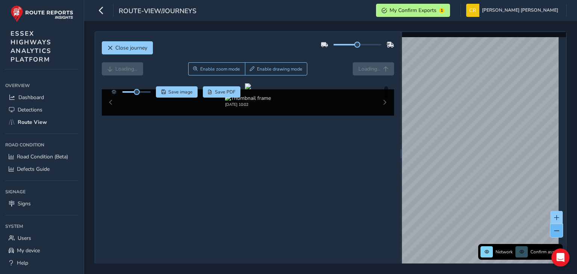
click at [554, 228] on span at bounding box center [556, 230] width 5 height 5
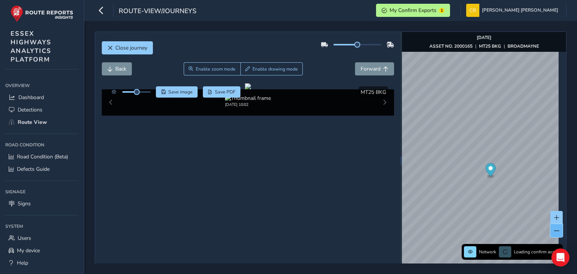
click at [554, 228] on span at bounding box center [556, 230] width 5 height 5
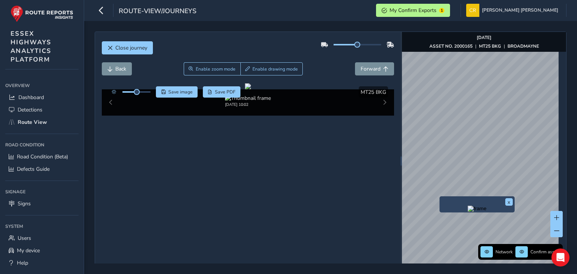
click at [468, 208] on img "Preview frame" at bounding box center [477, 209] width 19 height 6
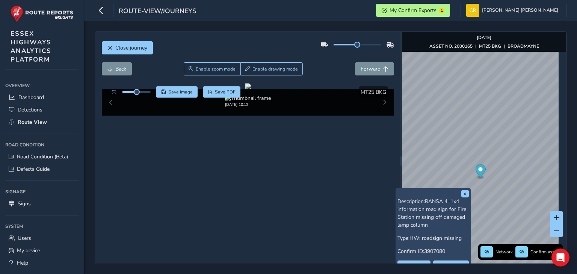
click at [223, 60] on div "Close journey" at bounding box center [248, 51] width 292 height 24
click at [222, 68] on span "Enable zoom mode" at bounding box center [216, 69] width 40 height 6
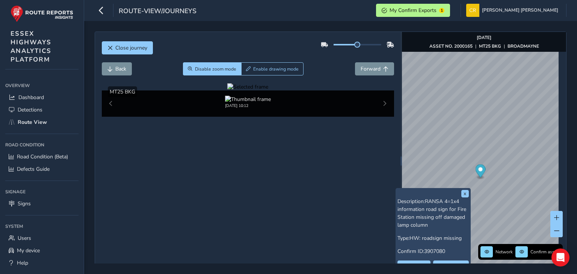
click at [268, 91] on div at bounding box center [247, 86] width 41 height 7
click at [364, 151] on img at bounding box center [46, 201] width 1082 height 609
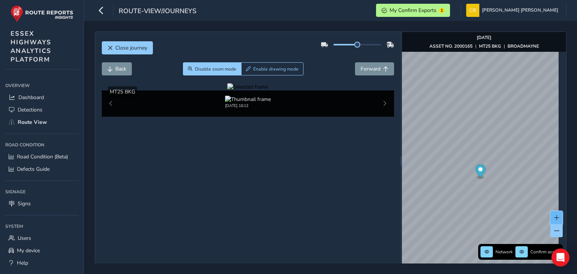
click at [550, 222] on button at bounding box center [556, 217] width 12 height 13
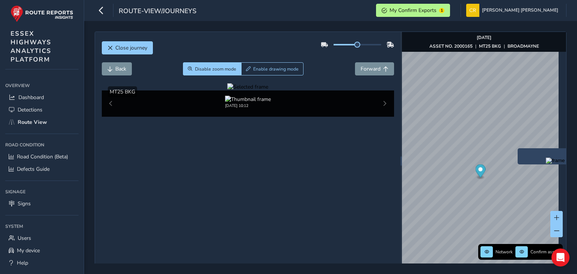
click at [546, 164] on img "Preview frame" at bounding box center [555, 161] width 19 height 6
click at [268, 91] on div at bounding box center [247, 86] width 41 height 7
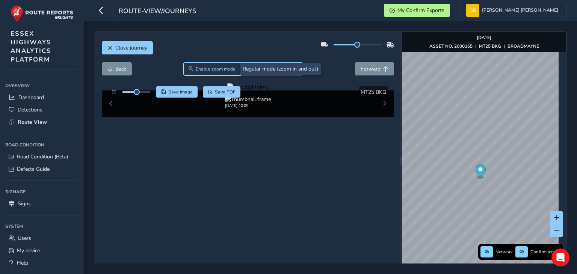
click at [222, 66] on span "Enable zoom mode" at bounding box center [216, 69] width 40 height 6
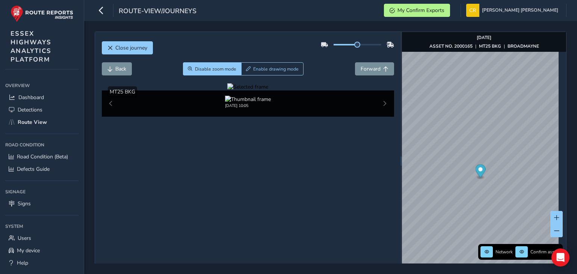
click at [227, 91] on div at bounding box center [247, 86] width 41 height 7
click at [125, 64] on button "Back" at bounding box center [117, 68] width 30 height 13
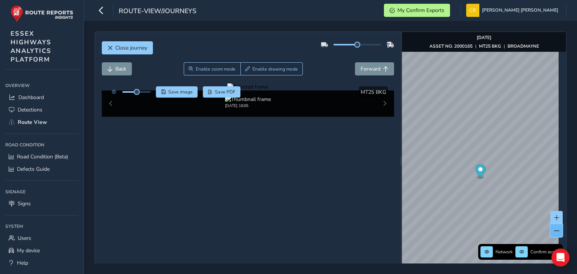
click at [554, 232] on span at bounding box center [556, 230] width 5 height 5
click at [554, 233] on span at bounding box center [556, 230] width 5 height 5
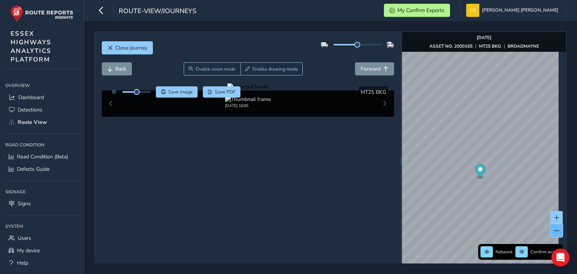
click at [554, 233] on span at bounding box center [556, 230] width 5 height 5
click at [460, 158] on div "x" at bounding box center [494, 164] width 71 height 12
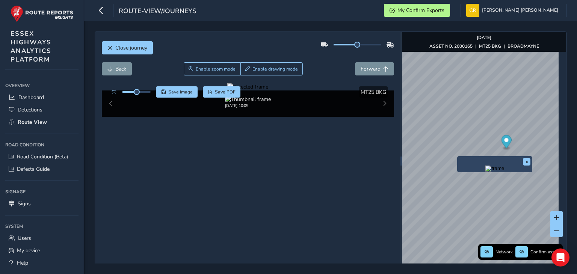
click at [485, 172] on img "Preview frame" at bounding box center [494, 169] width 19 height 6
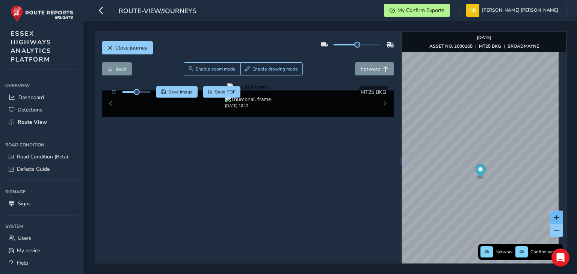
click at [550, 217] on button at bounding box center [556, 217] width 12 height 13
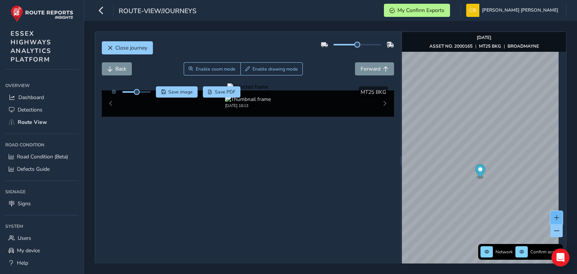
click at [550, 217] on button at bounding box center [556, 217] width 12 height 13
click at [458, 181] on div "x" at bounding box center [495, 184] width 75 height 16
click at [486, 187] on img "Preview frame" at bounding box center [495, 189] width 19 height 6
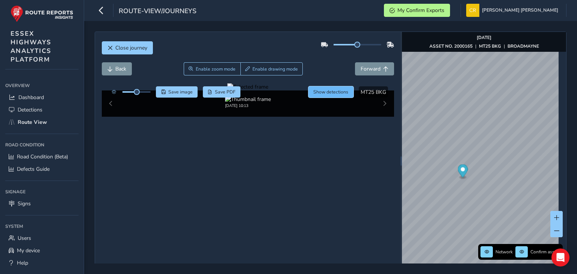
click at [334, 90] on span "Show detections" at bounding box center [330, 92] width 35 height 6
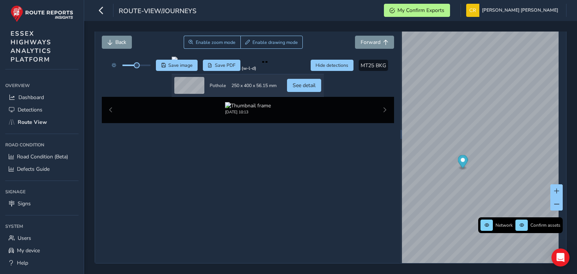
scroll to position [31, 0]
click at [205, 36] on button "Enable zoom mode" at bounding box center [212, 42] width 57 height 13
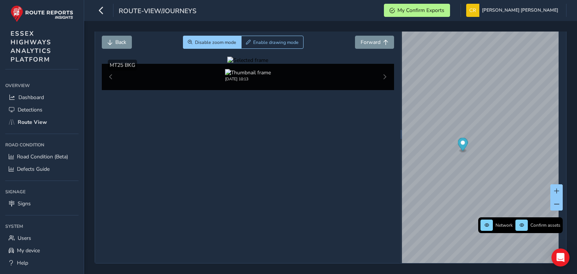
drag, startPoint x: 301, startPoint y: 173, endPoint x: 285, endPoint y: 182, distance: 18.2
click at [268, 64] on div at bounding box center [247, 60] width 41 height 7
click at [227, 36] on button "Disable zoom mode" at bounding box center [212, 42] width 58 height 13
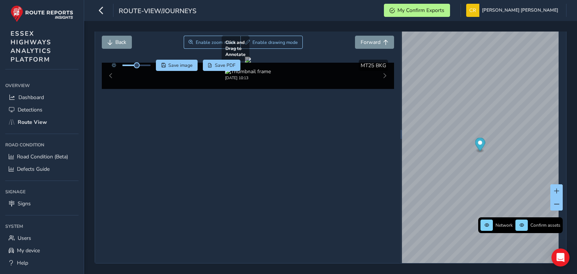
click at [251, 63] on div at bounding box center [248, 60] width 6 height 6
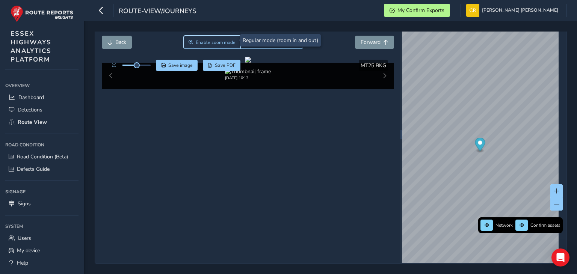
click at [213, 36] on button "Enable zoom mode" at bounding box center [212, 42] width 57 height 13
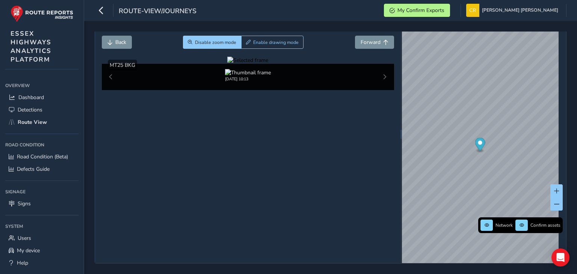
click at [268, 64] on div at bounding box center [247, 60] width 41 height 7
click at [274, 163] on img at bounding box center [294, 63] width 1082 height 609
click at [554, 202] on span at bounding box center [556, 204] width 5 height 5
click at [567, 191] on div "Close journey Back Disable zoom mode Enable drawing mode Forward Click and Drag…" at bounding box center [330, 147] width 493 height 253
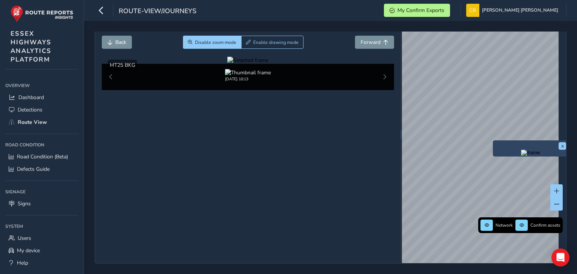
click at [521, 156] on img "Preview frame" at bounding box center [530, 153] width 19 height 6
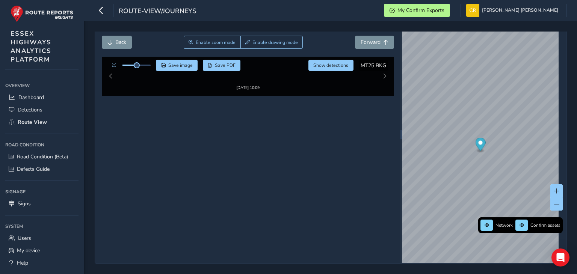
click at [377, 90] on div "[DATE] 10:09" at bounding box center [248, 77] width 292 height 26
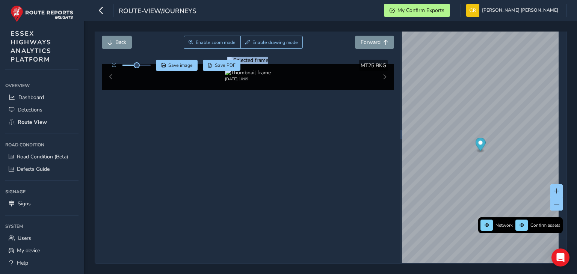
click at [377, 90] on div "[DATE] 10:09" at bounding box center [248, 77] width 292 height 26
click at [318, 66] on button "Show detections" at bounding box center [330, 65] width 45 height 11
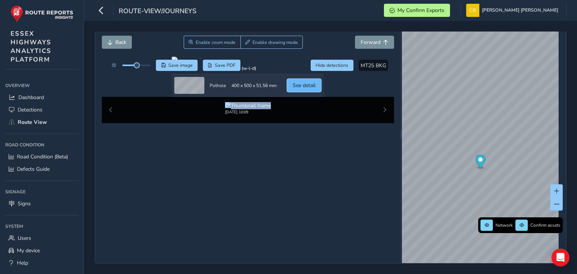
click at [321, 92] on button "See detail" at bounding box center [304, 85] width 34 height 13
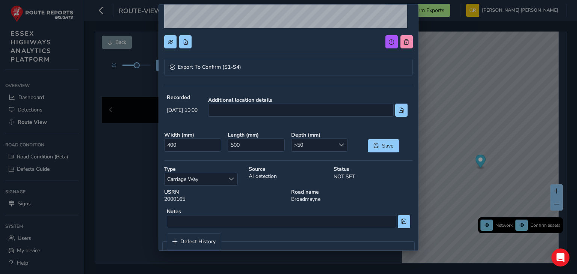
scroll to position [154, 0]
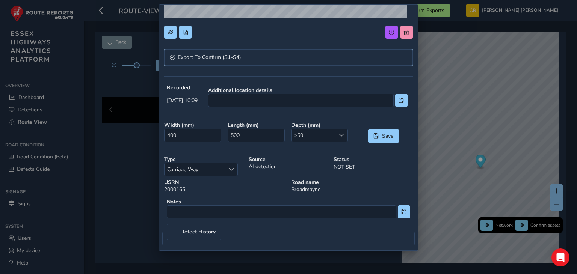
click at [240, 59] on span "Export To Confirm (S1-S4)" at bounding box center [209, 57] width 63 height 5
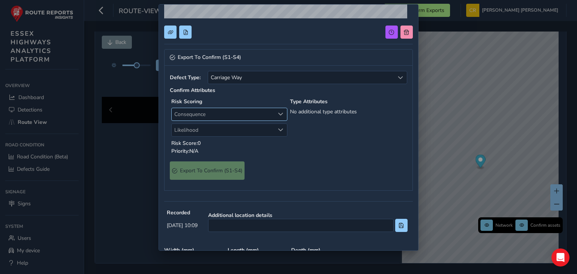
click at [213, 113] on span "Consequence" at bounding box center [223, 114] width 103 height 12
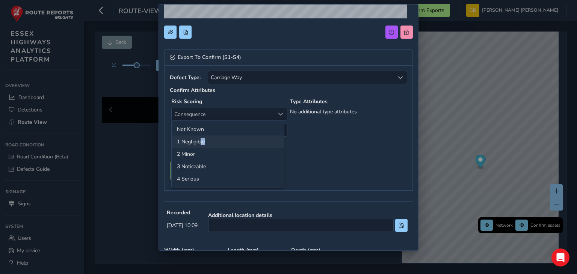
drag, startPoint x: 201, startPoint y: 139, endPoint x: 212, endPoint y: 144, distance: 11.4
click at [212, 144] on li "1 Negligible" at bounding box center [228, 142] width 112 height 12
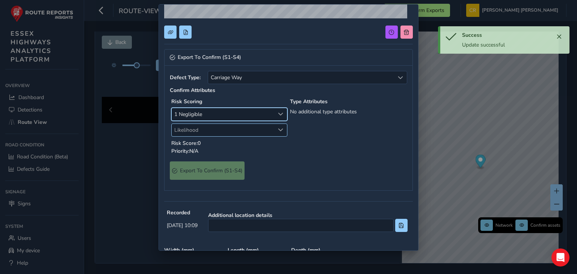
click at [237, 125] on span "Likelihood" at bounding box center [223, 130] width 103 height 12
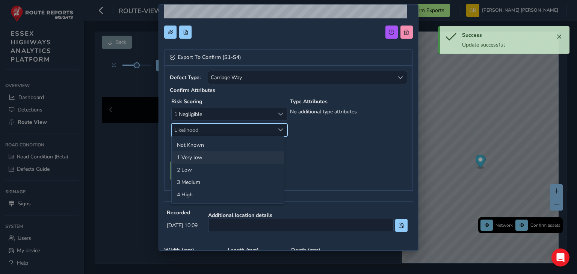
click at [198, 161] on li "1 Very low" at bounding box center [228, 157] width 112 height 12
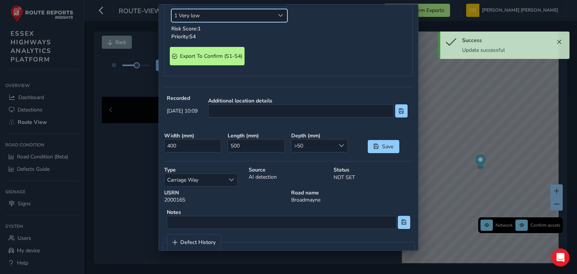
scroll to position [284, 0]
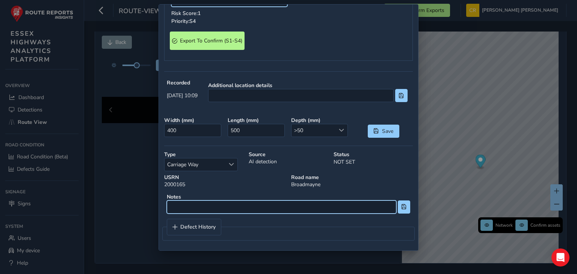
click at [236, 204] on input at bounding box center [282, 207] width 230 height 13
type input "cw eroded"
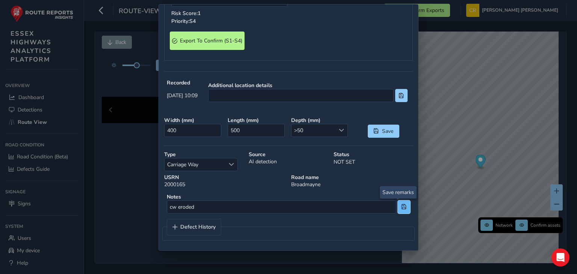
click at [403, 207] on button at bounding box center [404, 207] width 12 height 13
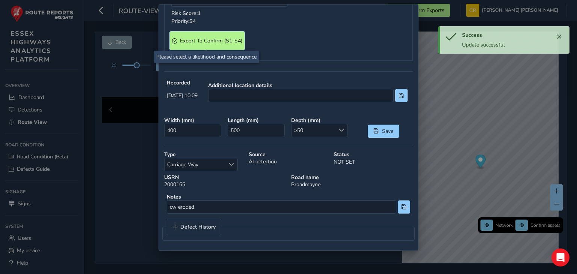
click at [220, 39] on span "Export To Confirm (S1-S4)" at bounding box center [211, 40] width 62 height 7
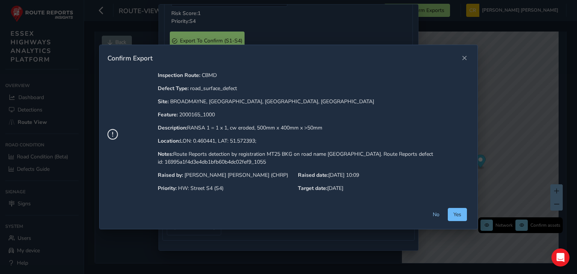
click at [461, 220] on button "Yes" at bounding box center [457, 214] width 19 height 13
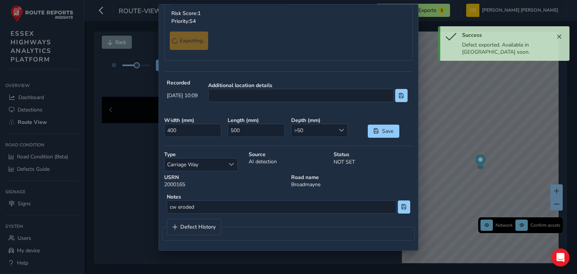
scroll to position [0, 0]
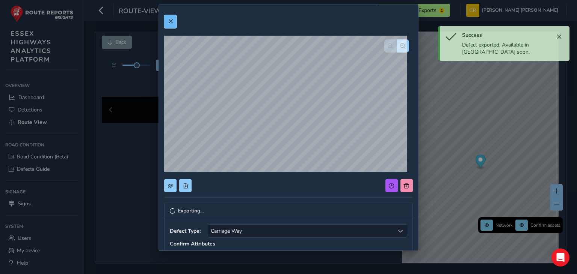
click at [167, 20] on button at bounding box center [170, 21] width 12 height 13
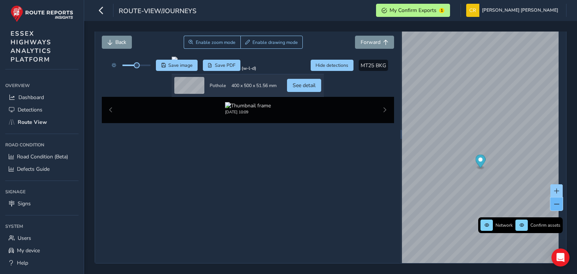
click at [550, 207] on button at bounding box center [556, 204] width 12 height 13
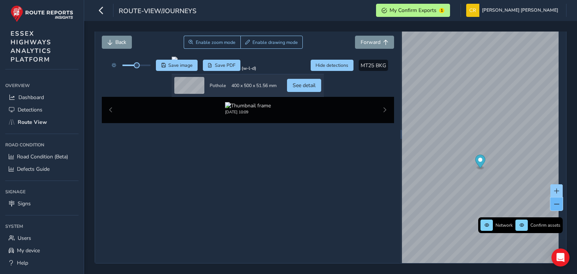
click at [550, 207] on button at bounding box center [556, 204] width 12 height 13
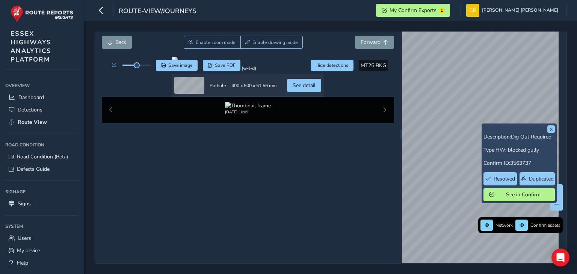
click at [500, 157] on div "x Description: Dig Out Required Type: HW: blocked gully Confirm ID: 3563737 Res…" at bounding box center [484, 134] width 164 height 258
